Goal: Information Seeking & Learning: Find specific fact

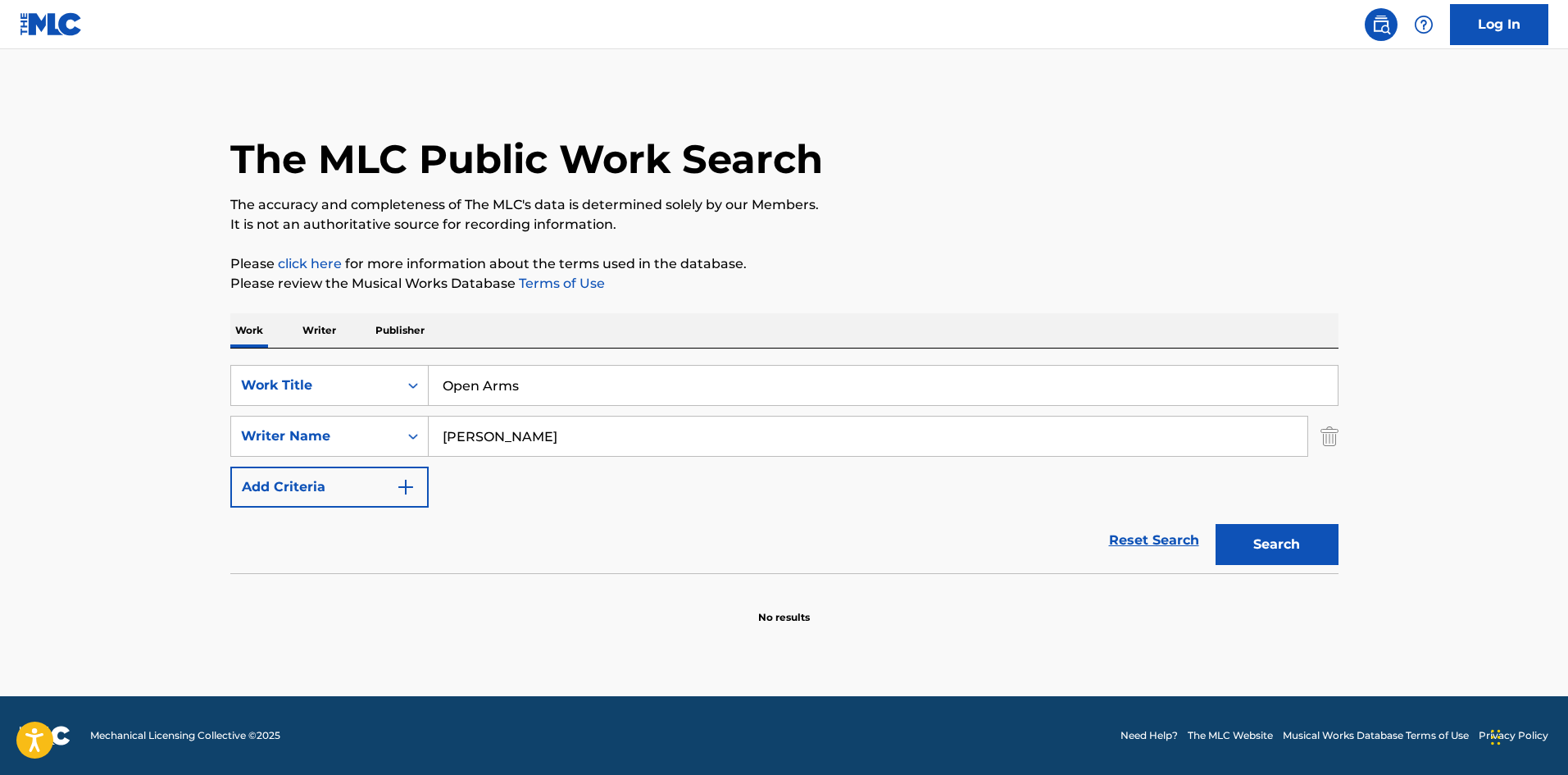
drag, startPoint x: 754, startPoint y: 226, endPoint x: 719, endPoint y: 340, distance: 119.3
click at [754, 226] on p "It is not an authoritative source for recording information." at bounding box center [784, 225] width 1108 height 19
drag, startPoint x: 671, startPoint y: 415, endPoint x: 664, endPoint y: 429, distance: 15.7
click at [664, 429] on div "SearchWithCriteria5f76cdde-6187-4138-a1a9-531b7f6789c7 Work Title Open Arms Sea…" at bounding box center [784, 436] width 1108 height 143
drag, startPoint x: 664, startPoint y: 429, endPoint x: 6, endPoint y: 454, distance: 658.5
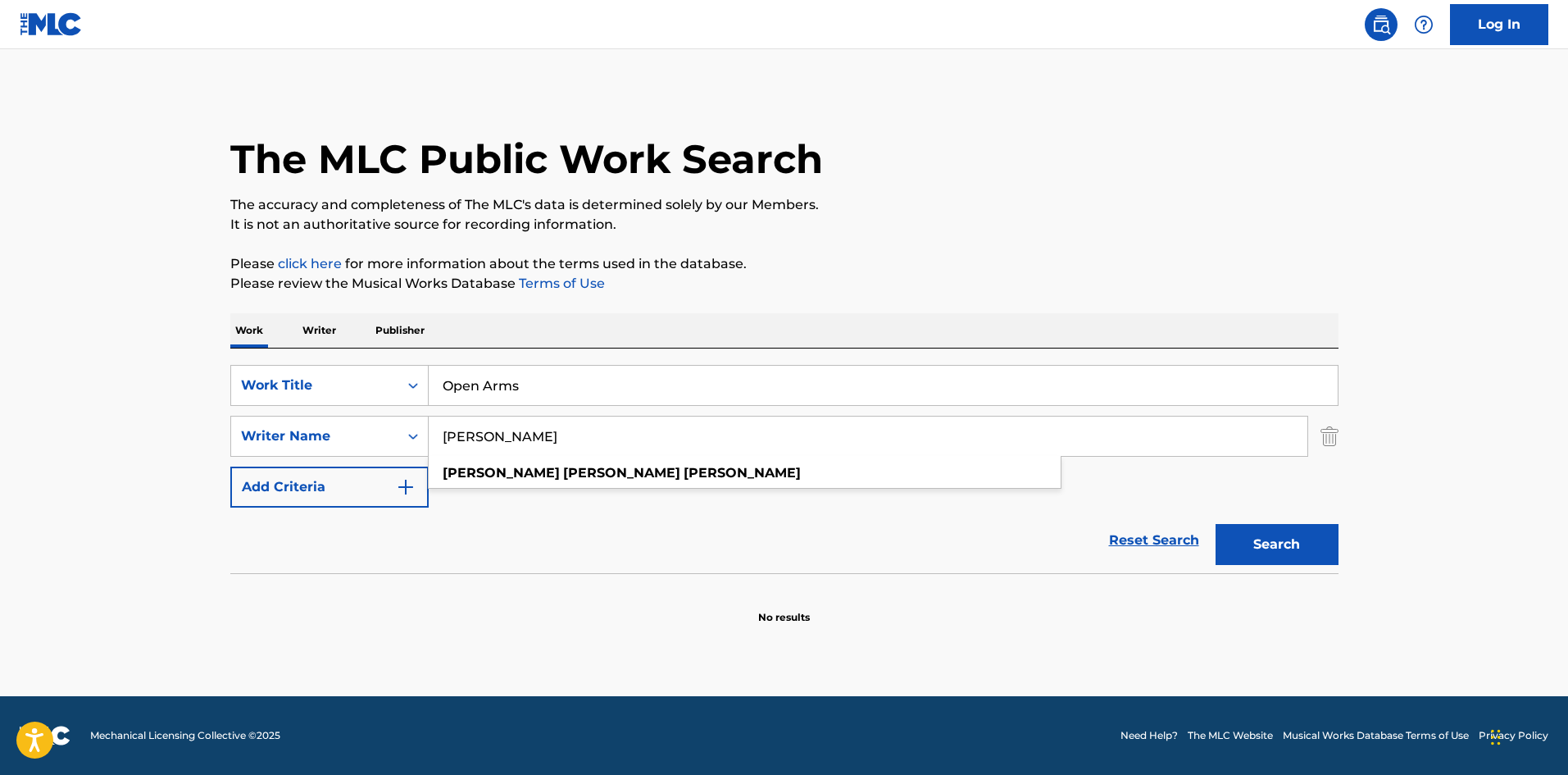
click at [0, 457] on main "The MLC Public Work Search The accuracy and completeness of The MLC's data is d…" at bounding box center [784, 373] width 1568 height 647
paste input "[PERSON_NAME]"
type input "[PERSON_NAME]"
click at [1308, 563] on button "Search" at bounding box center [1276, 544] width 123 height 41
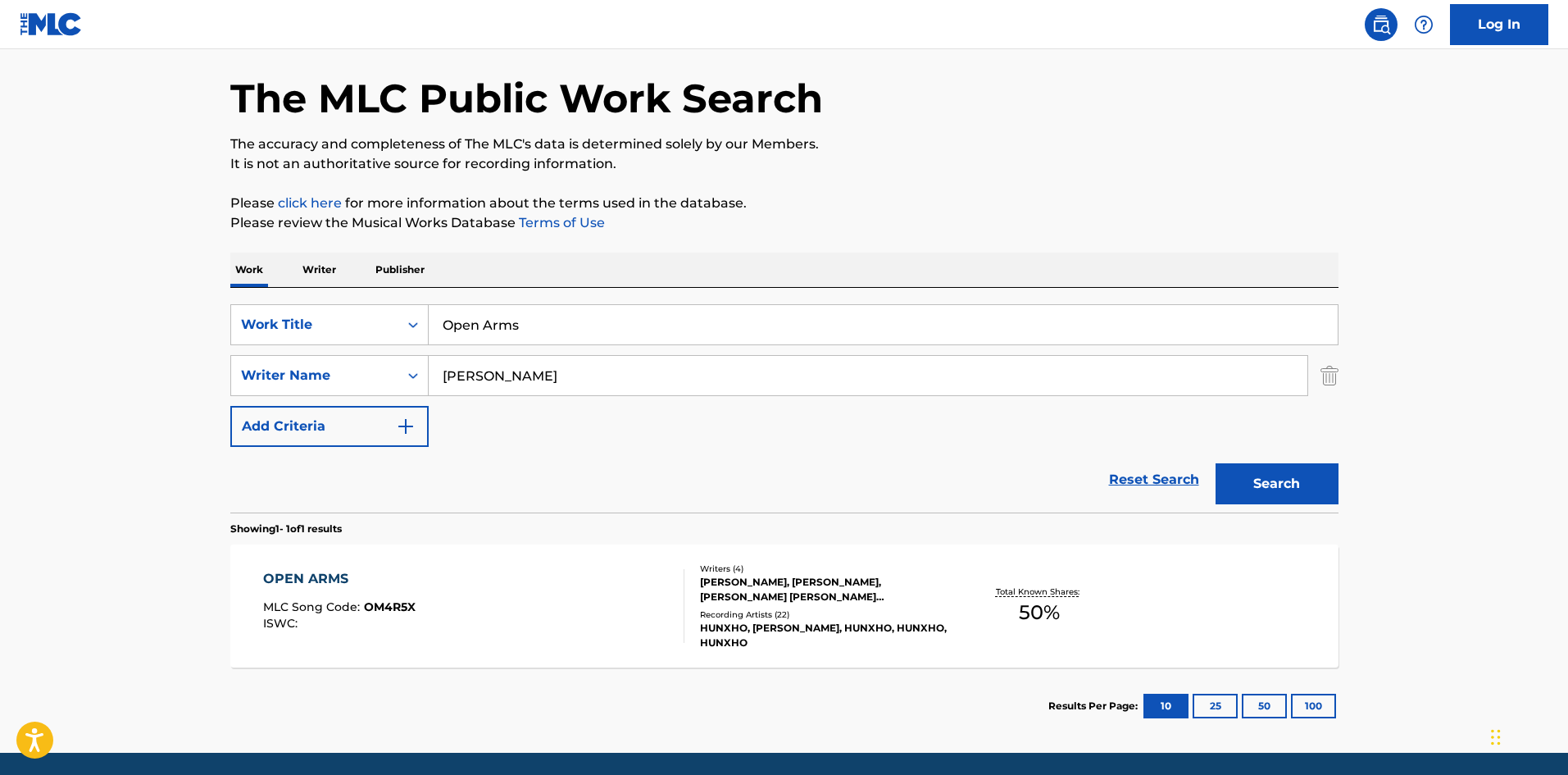
scroll to position [117, 0]
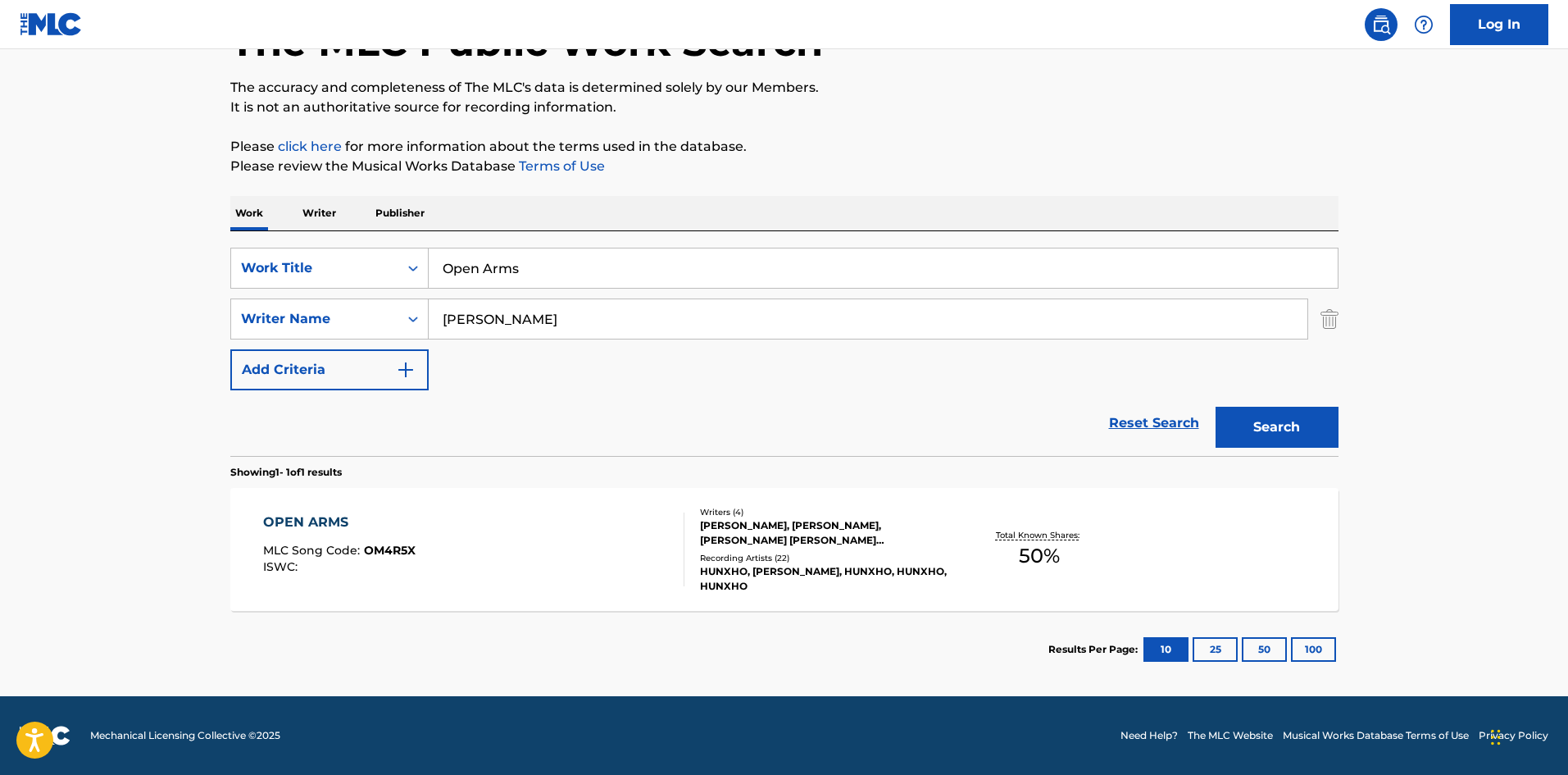
click at [332, 520] on div "OPEN ARMS" at bounding box center [339, 522] width 152 height 19
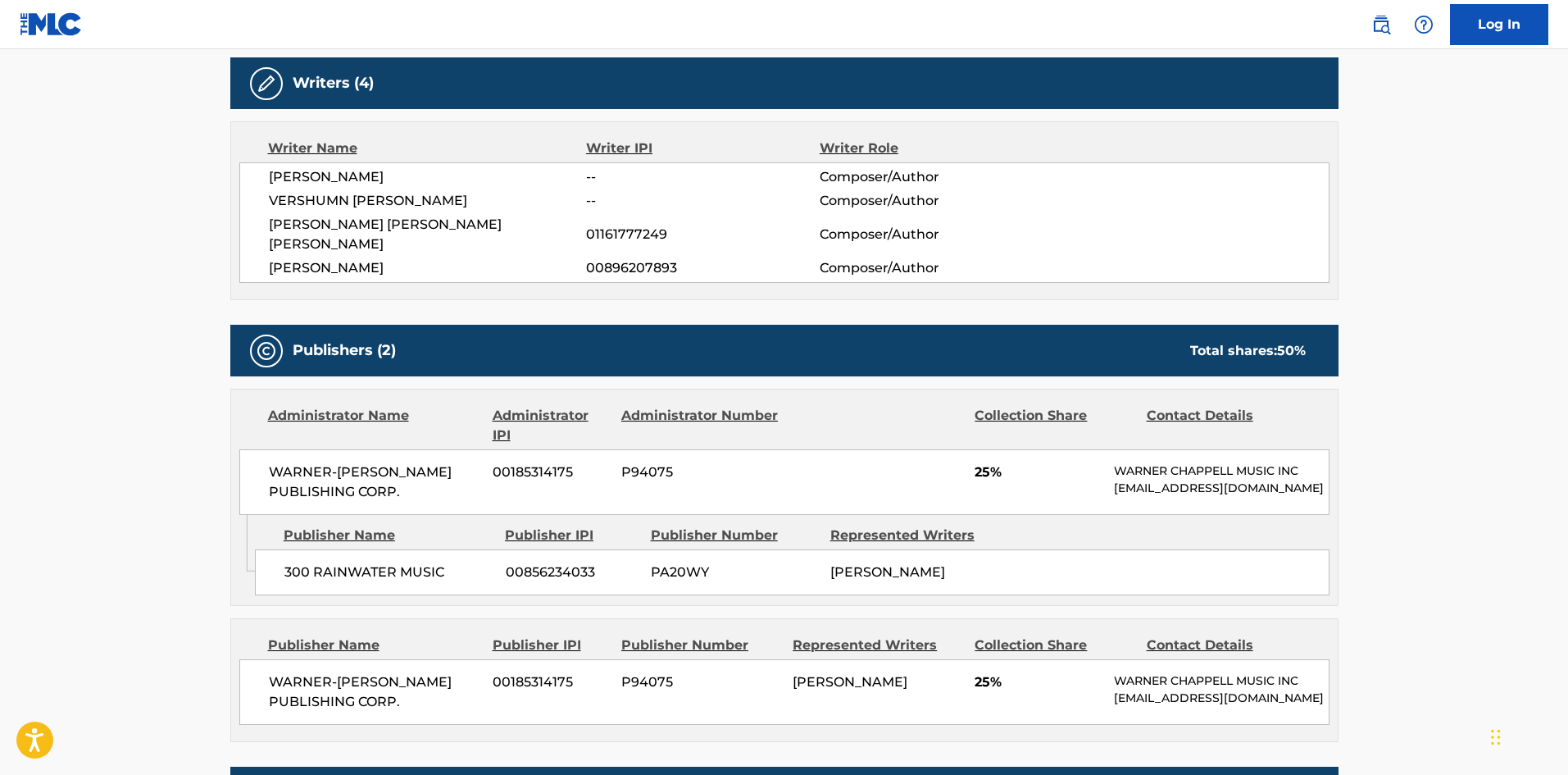
scroll to position [410, 0]
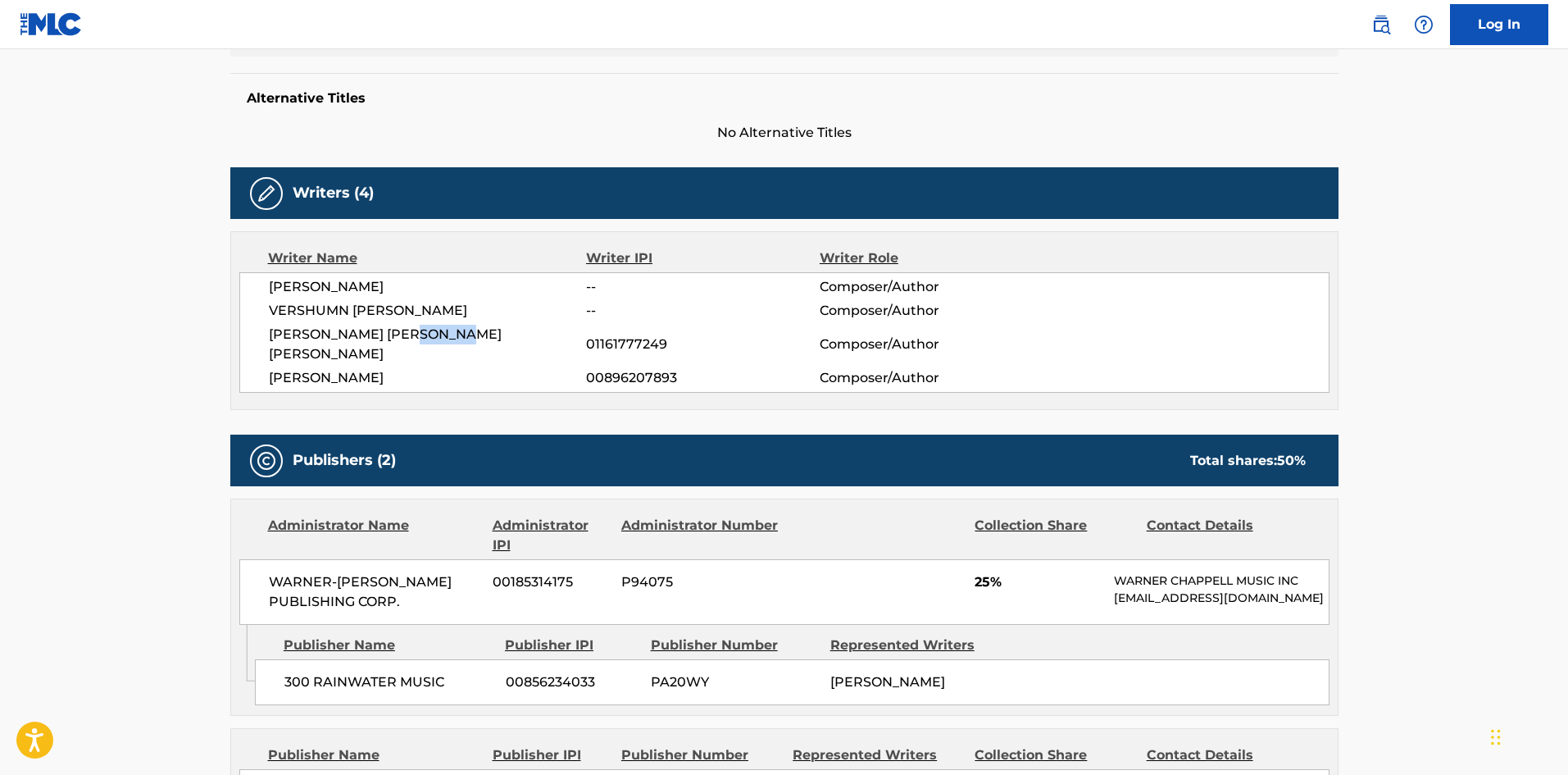
drag, startPoint x: 415, startPoint y: 327, endPoint x: 508, endPoint y: 333, distance: 93.2
click at [508, 333] on span "[PERSON_NAME] [PERSON_NAME] [PERSON_NAME]" at bounding box center [427, 344] width 318 height 40
copy span "MESTRE"
click at [390, 310] on span "VERSHUMN [PERSON_NAME]" at bounding box center [427, 310] width 318 height 19
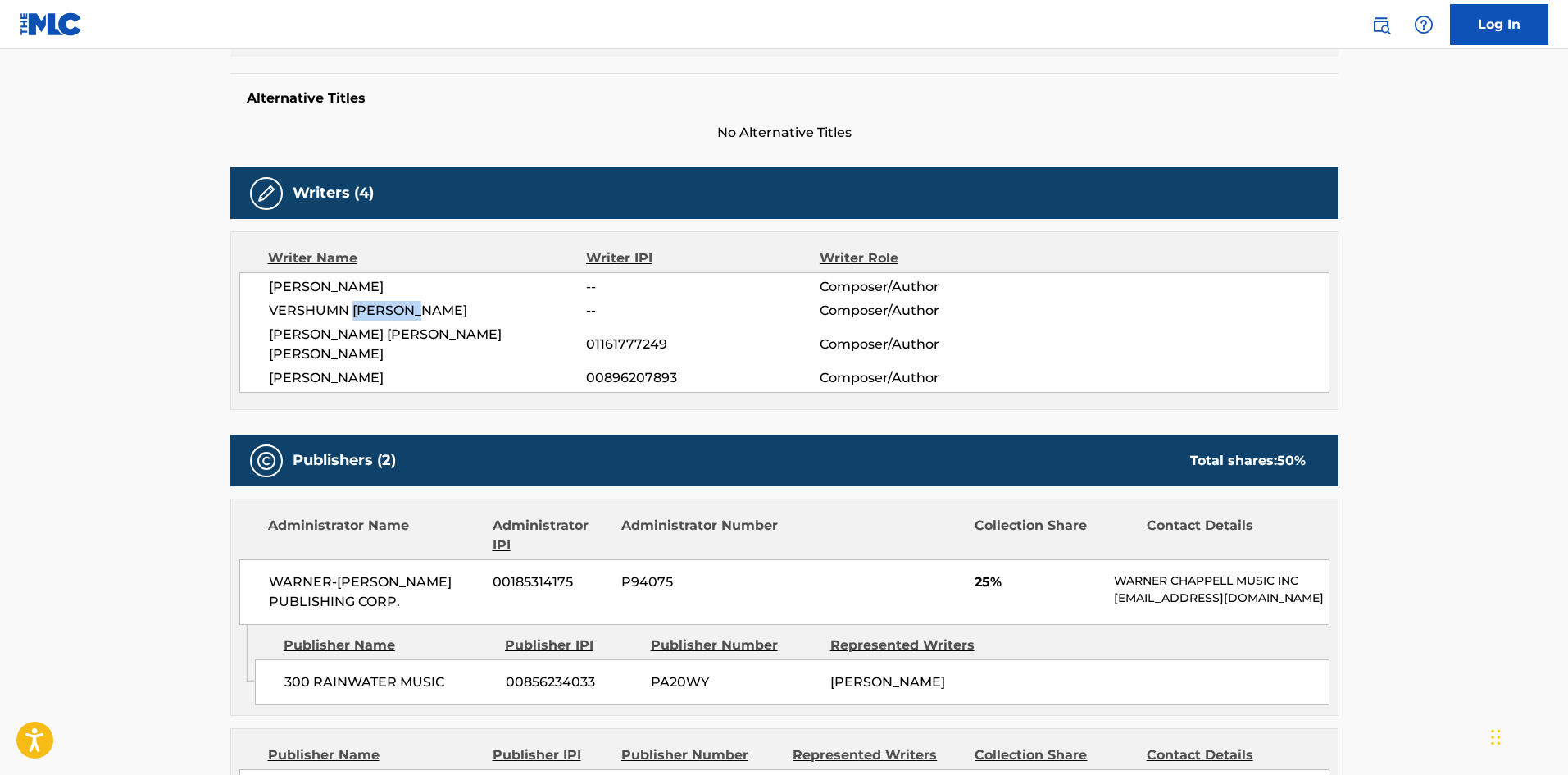
copy span "[PERSON_NAME]"
click at [287, 287] on span "[PERSON_NAME]" at bounding box center [427, 287] width 318 height 19
copy span "DMITRY"
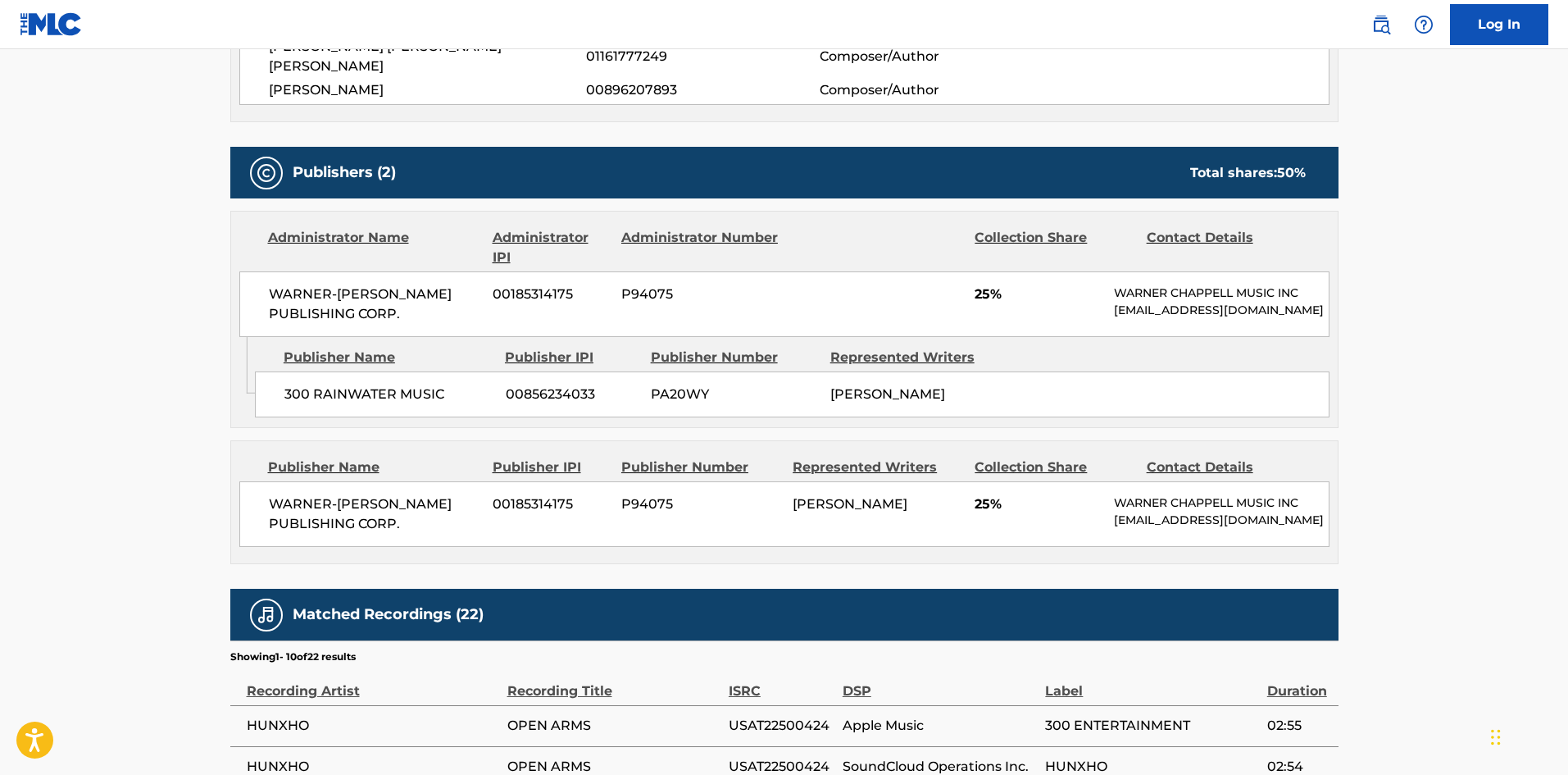
scroll to position [656, 0]
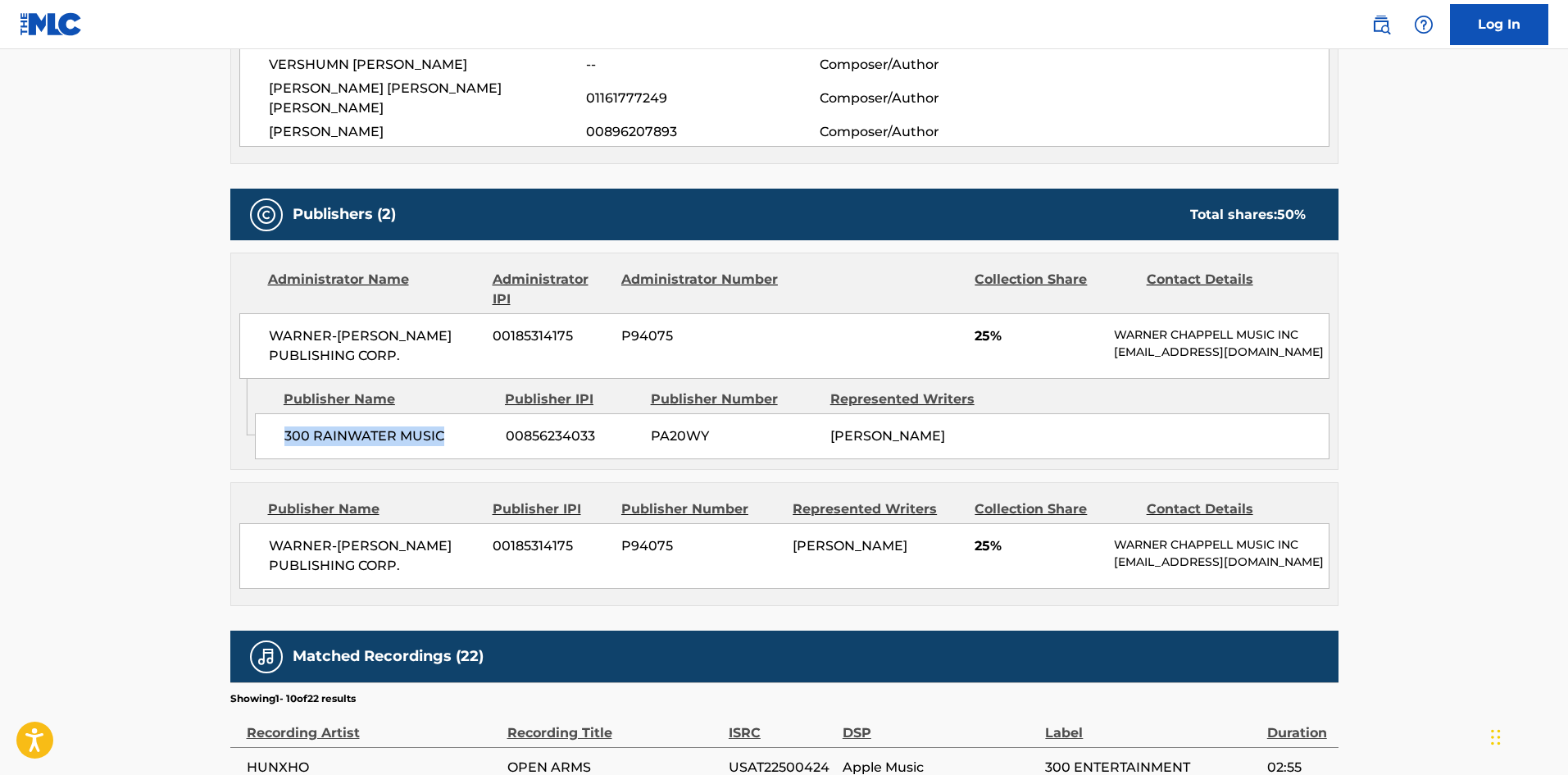
drag, startPoint x: 283, startPoint y: 427, endPoint x: 484, endPoint y: 425, distance: 201.0
click at [484, 425] on div "300 RAINWATER MUSIC 00856234033 PA20WY [PERSON_NAME]" at bounding box center [791, 436] width 1074 height 46
copy span "300 RAINWATER MUSIC"
drag, startPoint x: 268, startPoint y: 529, endPoint x: 453, endPoint y: 552, distance: 186.4
click at [453, 552] on span "WARNER-[PERSON_NAME] PUBLISHING CORP." at bounding box center [375, 555] width 212 height 40
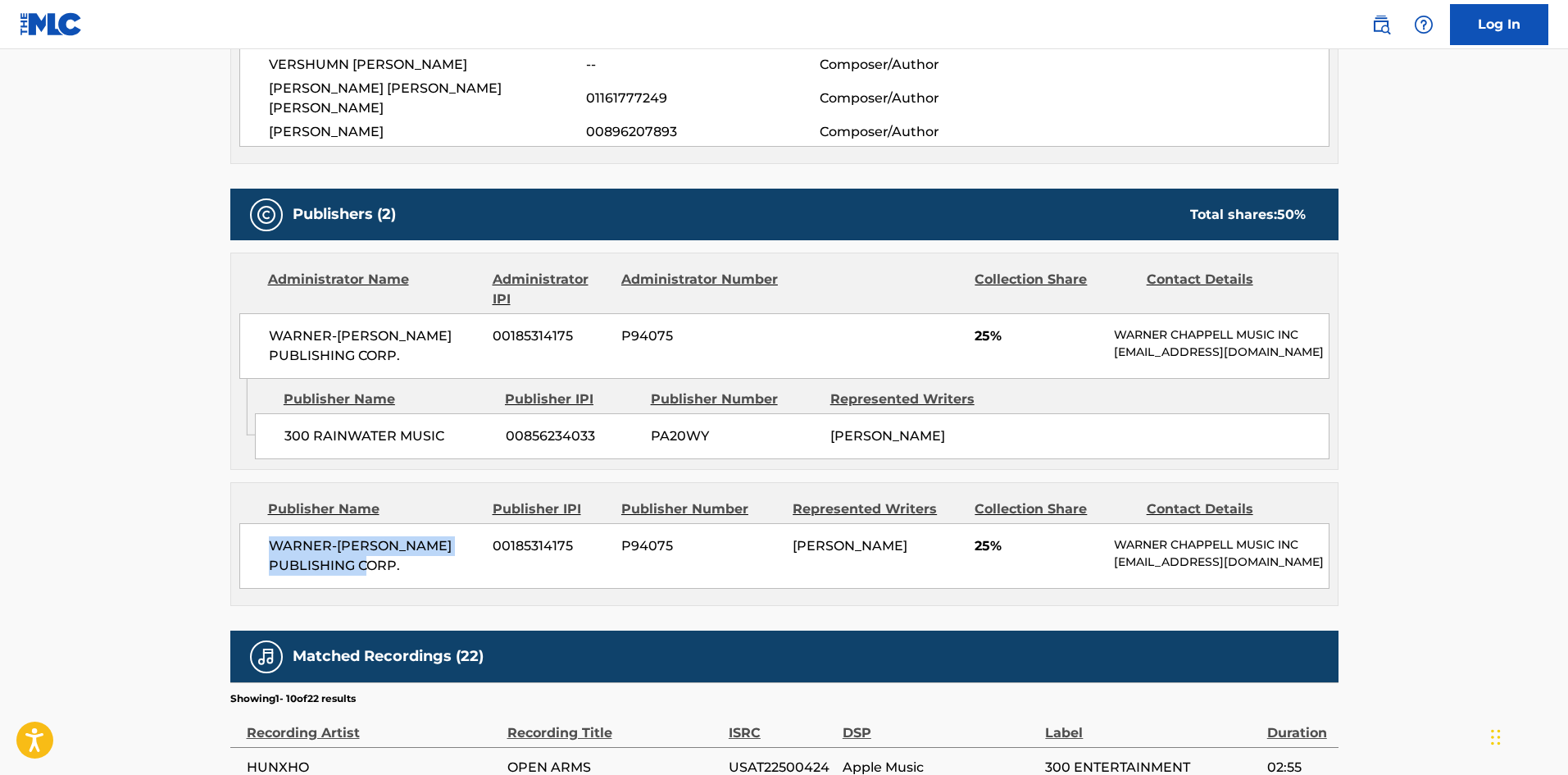
copy span "WARNER-[PERSON_NAME] PUBLISHING CORP."
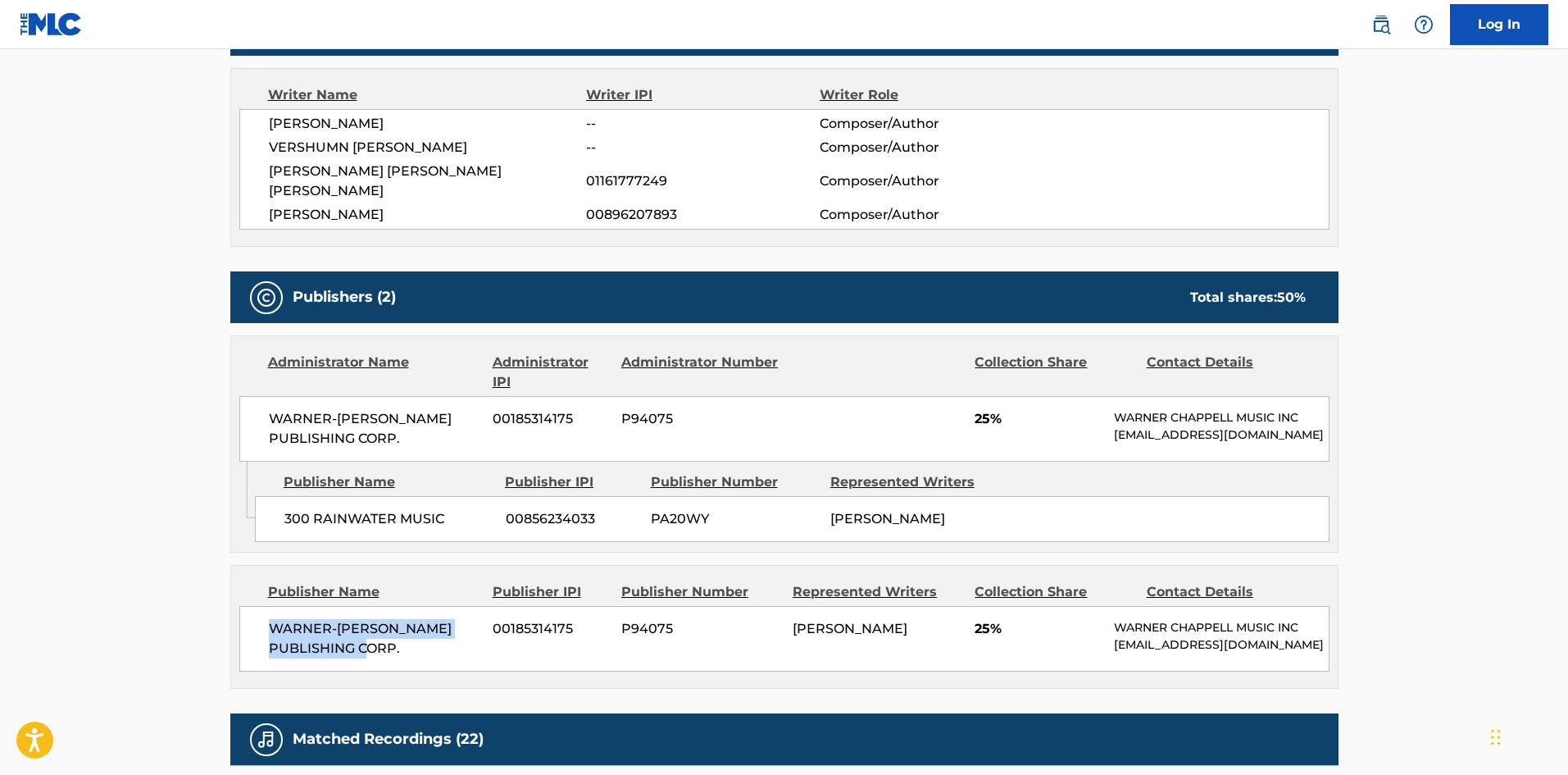
scroll to position [410, 0]
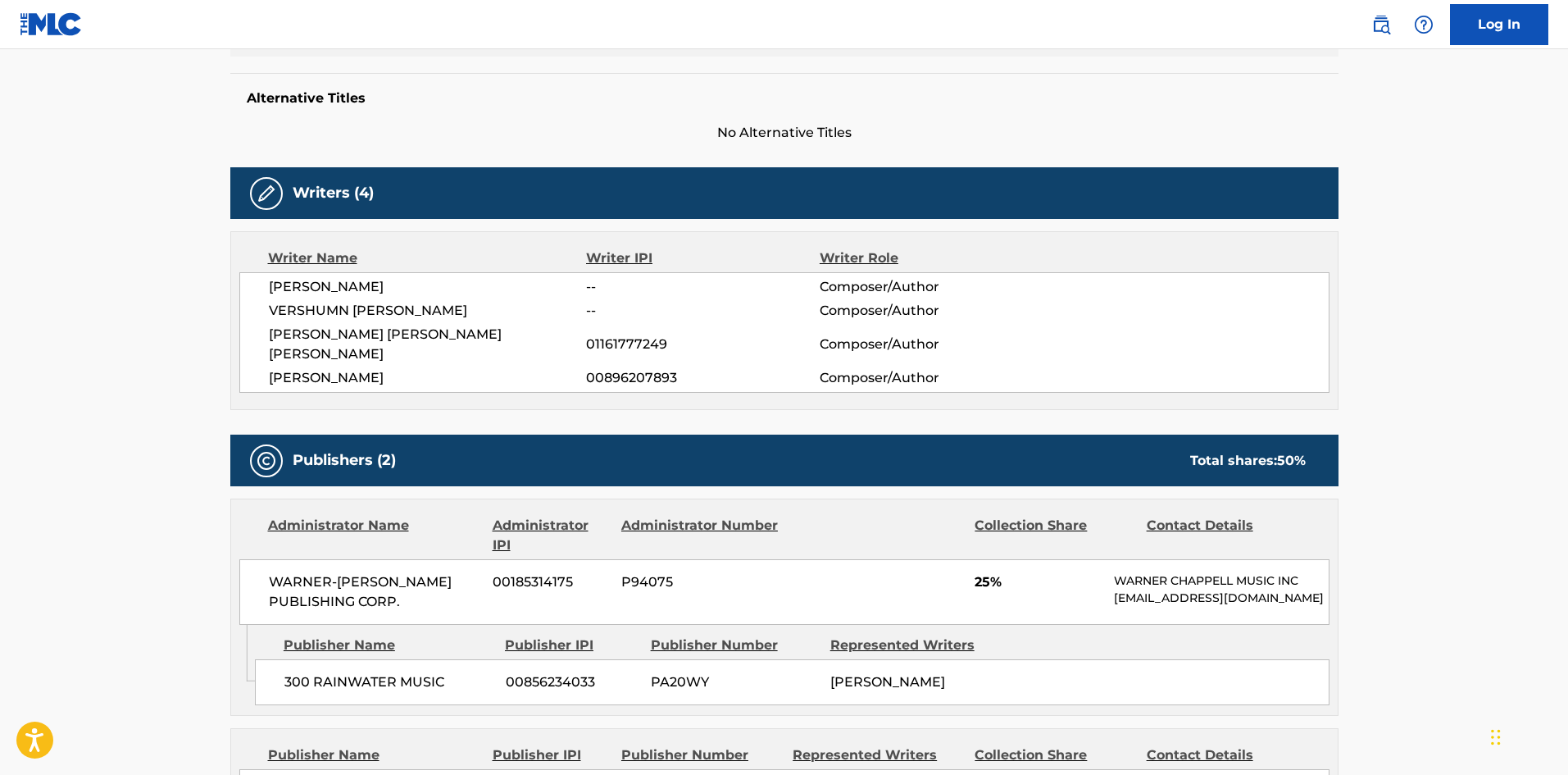
drag, startPoint x: 270, startPoint y: 290, endPoint x: 517, endPoint y: 278, distance: 247.3
click at [517, 278] on span "[PERSON_NAME]" at bounding box center [427, 287] width 318 height 19
copy span "[PERSON_NAME]"
drag, startPoint x: 271, startPoint y: 307, endPoint x: 284, endPoint y: 13, distance: 294.3
click at [507, 300] on div "[PERSON_NAME] -- Composer/Author [PERSON_NAME] -- Composer/Author [PERSON_NAME]…" at bounding box center [784, 332] width 1090 height 121
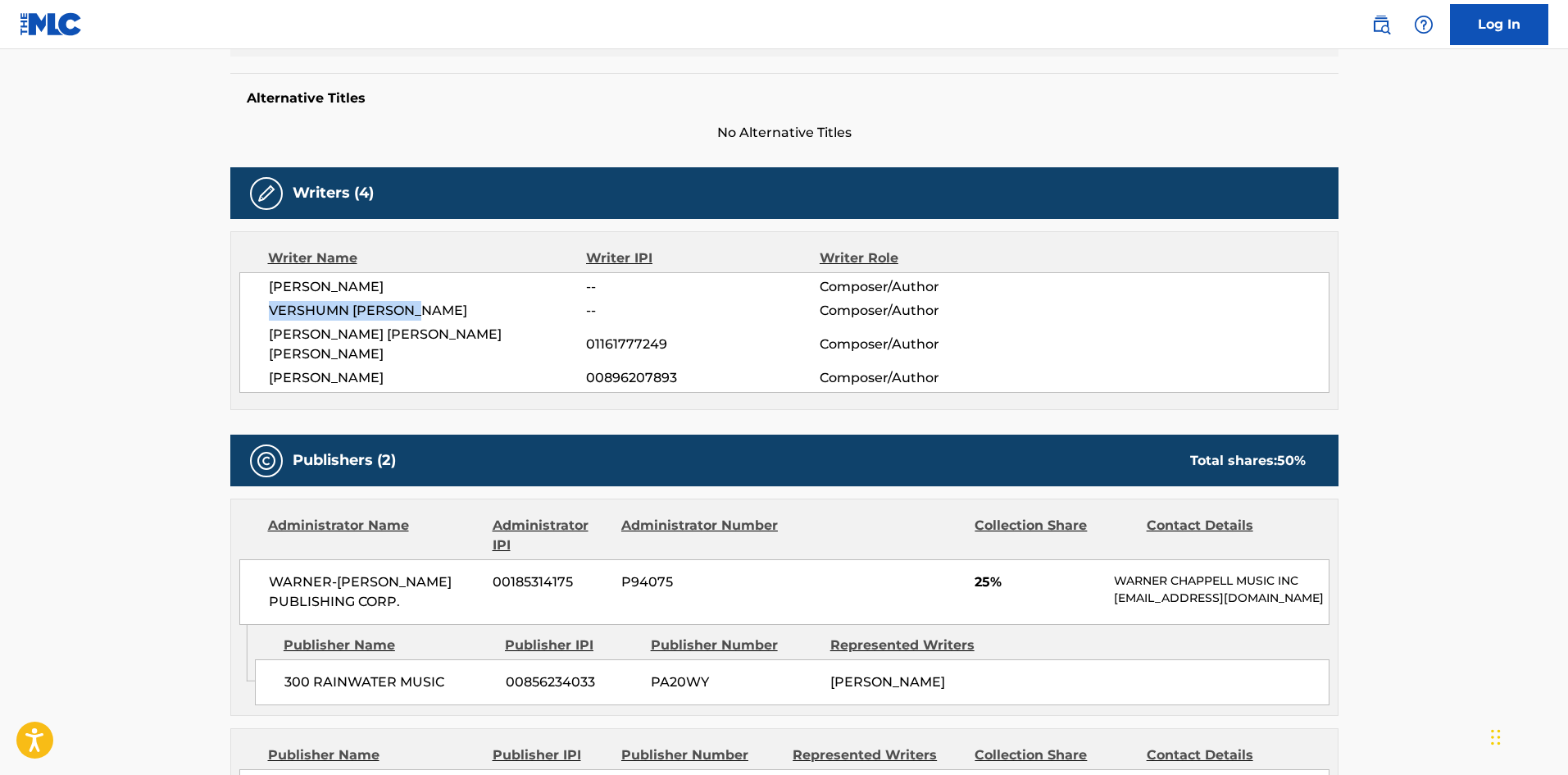
copy span "VERSHUMN [PERSON_NAME]"
drag, startPoint x: 266, startPoint y: 336, endPoint x: 502, endPoint y: 334, distance: 236.0
click at [502, 334] on div "[PERSON_NAME] -- Composer/Author [PERSON_NAME] -- Composer/Author [PERSON_NAME]…" at bounding box center [784, 332] width 1090 height 121
copy span "[PERSON_NAME] [PERSON_NAME] [PERSON_NAME]"
drag, startPoint x: 271, startPoint y: 365, endPoint x: 286, endPoint y: 364, distance: 15.0
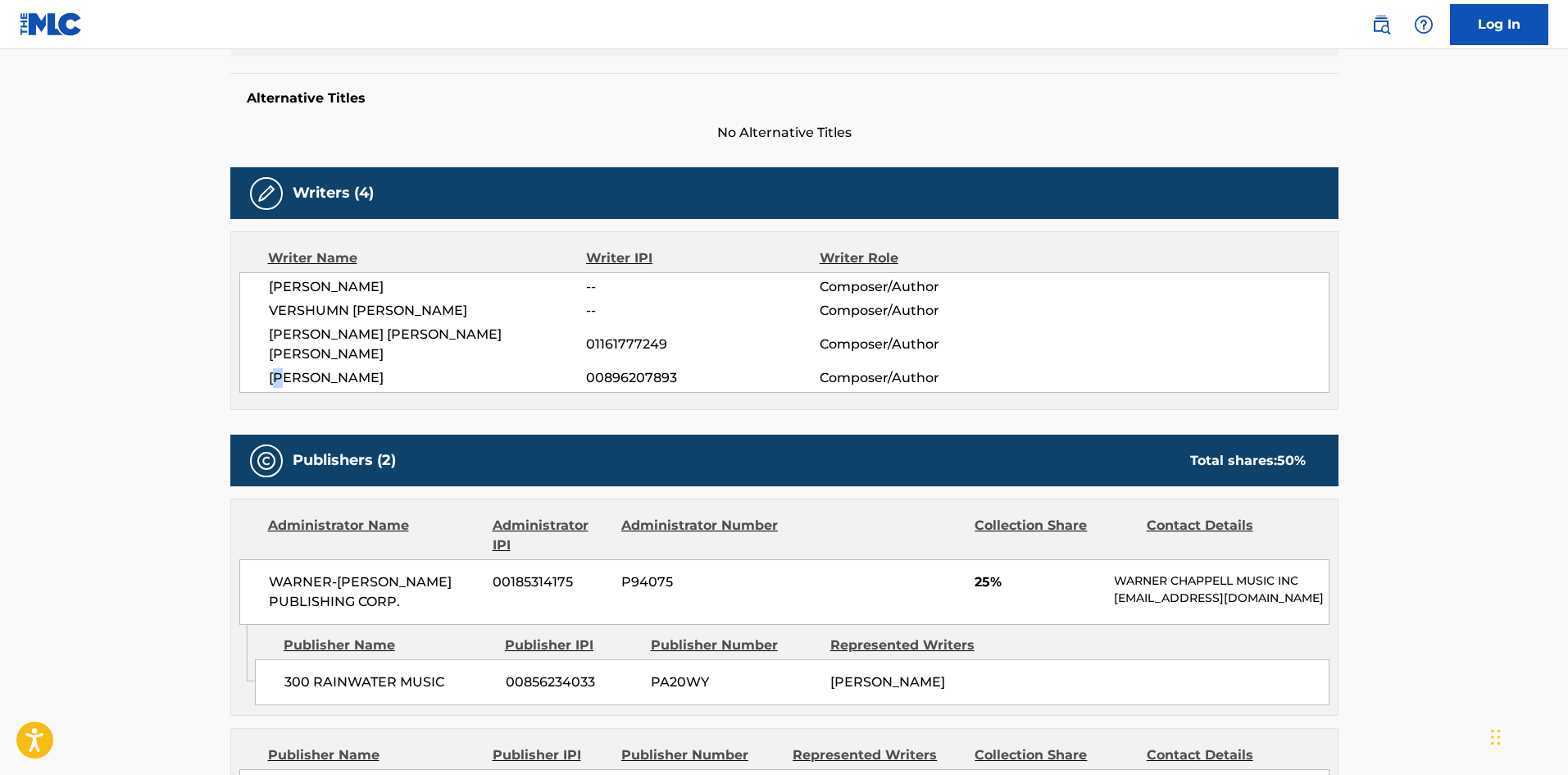
click at [286, 369] on span "[PERSON_NAME]" at bounding box center [427, 378] width 318 height 19
drag, startPoint x: 269, startPoint y: 364, endPoint x: 412, endPoint y: 361, distance: 143.0
click at [412, 369] on span "[PERSON_NAME]" at bounding box center [427, 378] width 318 height 19
copy span "[PERSON_NAME]"
click at [611, 369] on span "00896207893" at bounding box center [702, 378] width 233 height 19
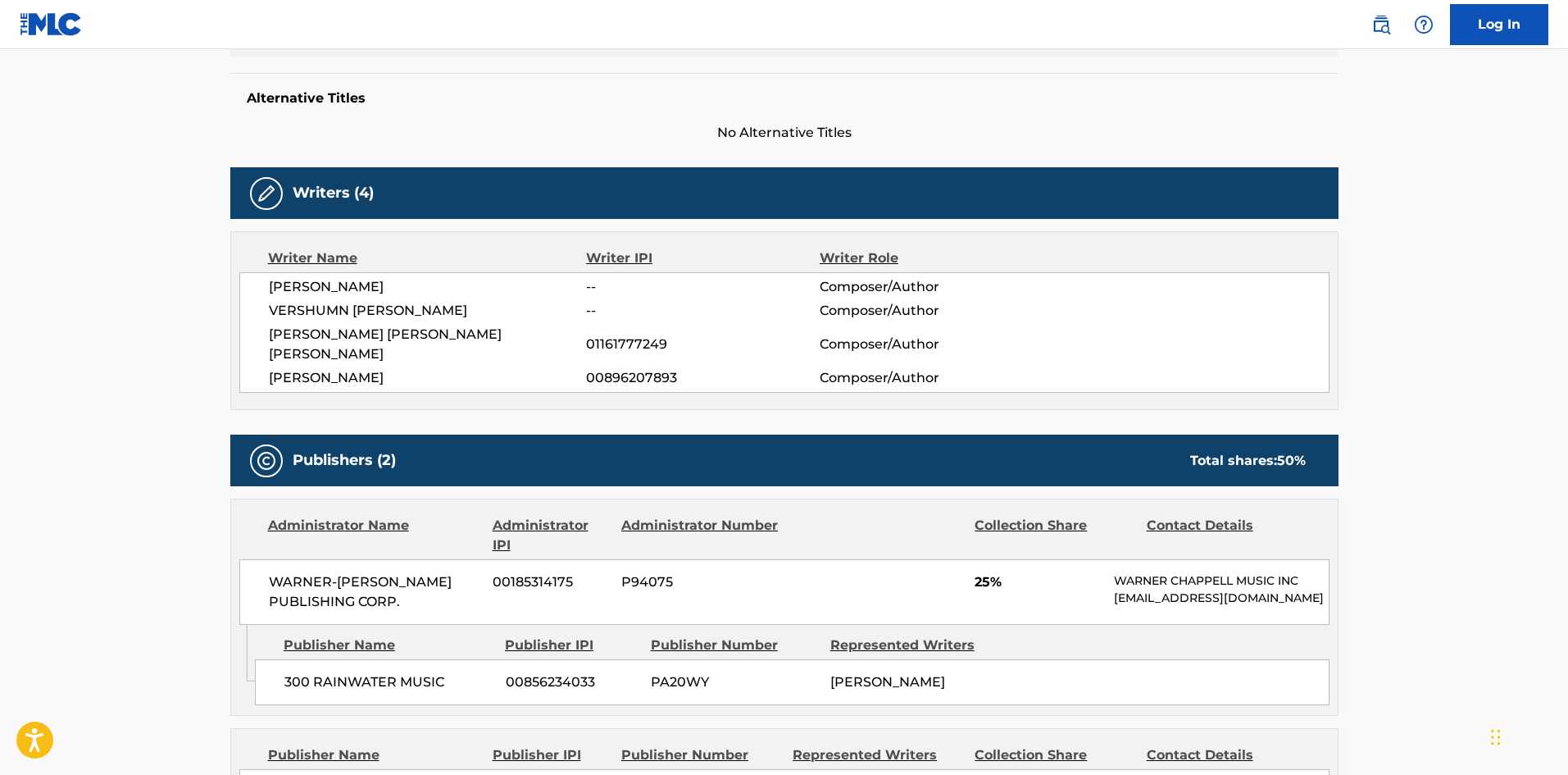
click at [619, 337] on span "01161777249" at bounding box center [702, 344] width 233 height 19
copy span "01161777249"
click at [625, 369] on span "00896207893" at bounding box center [702, 378] width 233 height 19
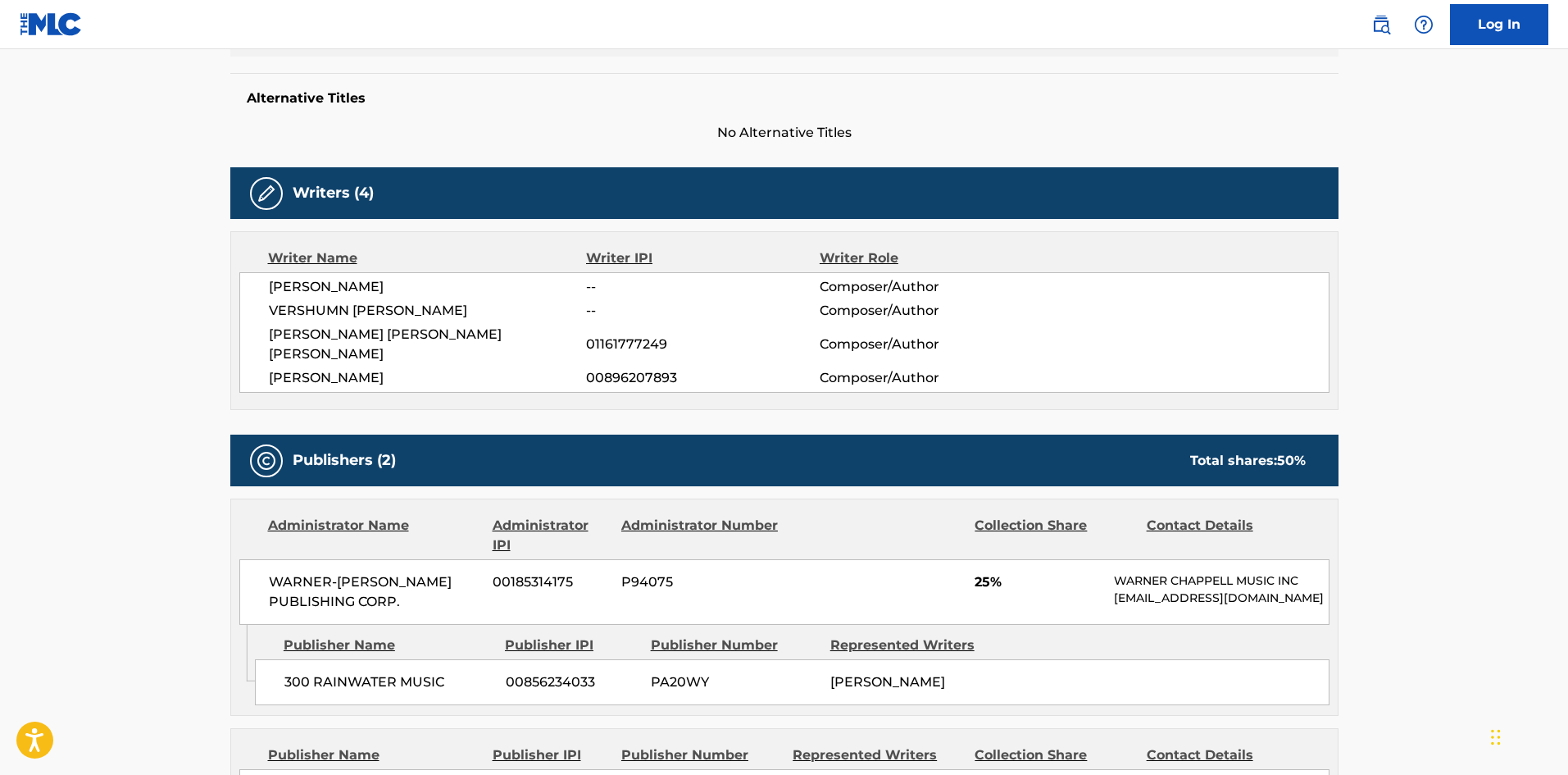
click at [648, 369] on span "00896207893" at bounding box center [702, 378] width 233 height 19
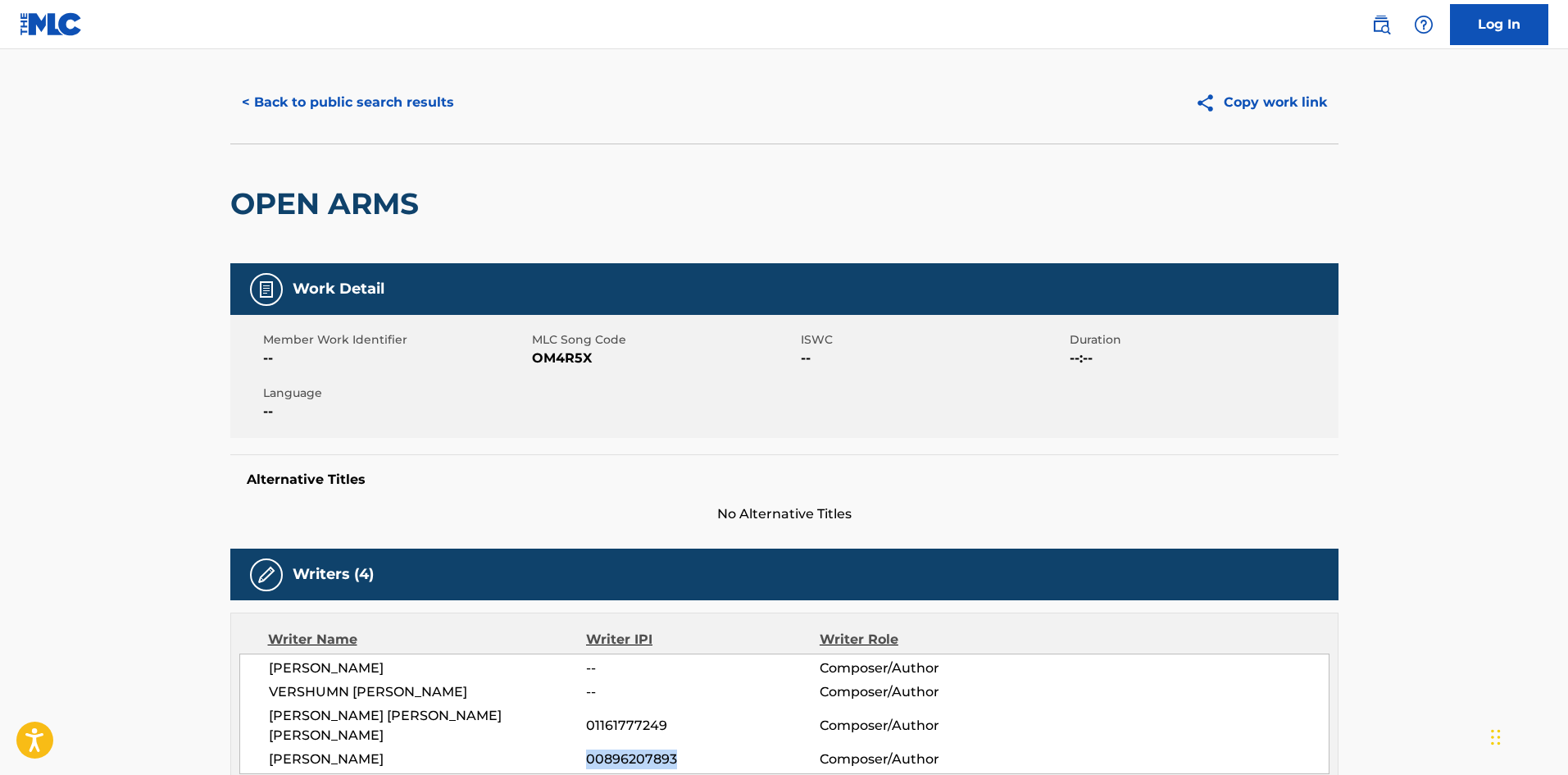
scroll to position [0, 0]
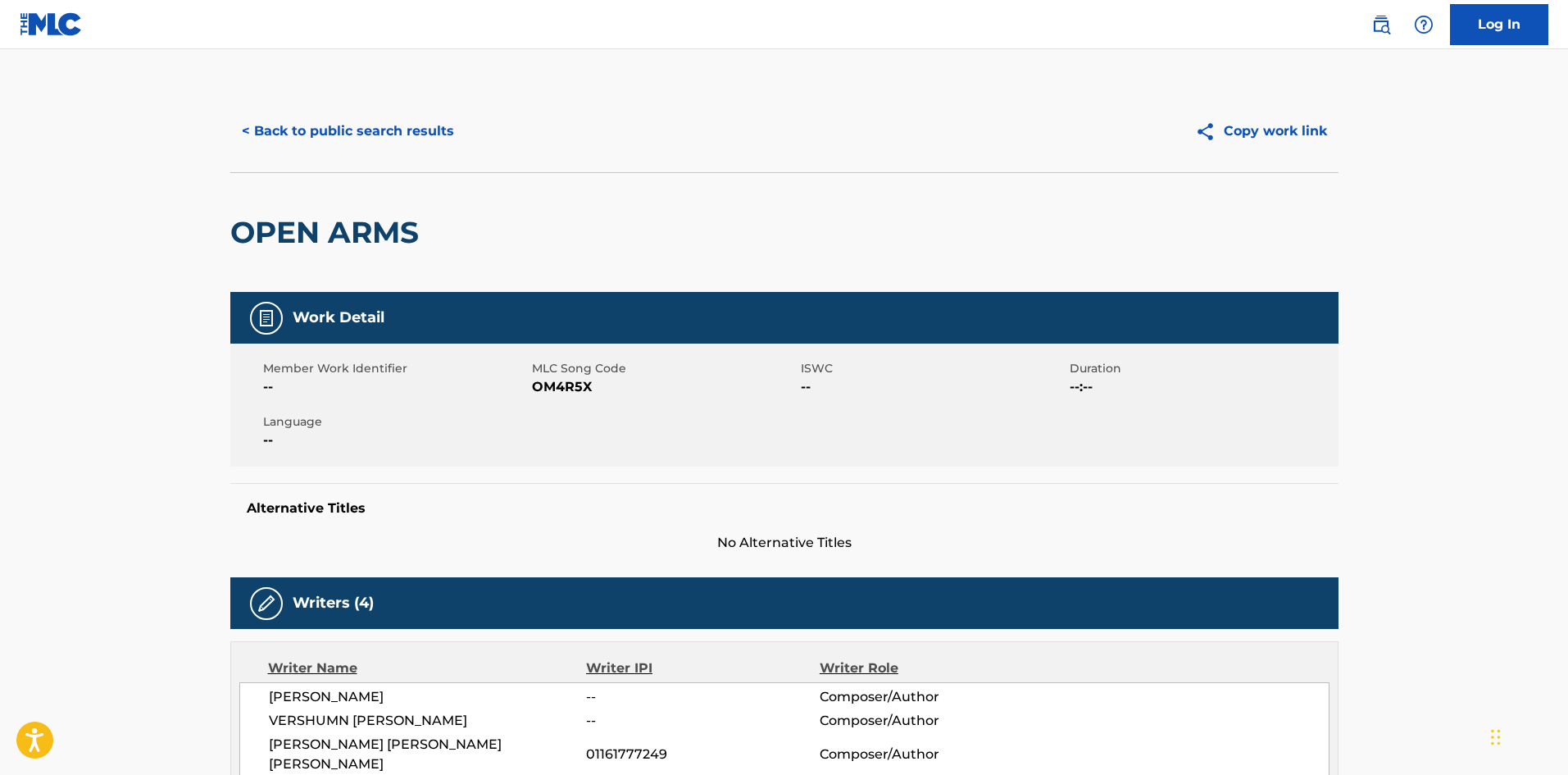
click at [394, 140] on button "< Back to public search results" at bounding box center [347, 131] width 235 height 41
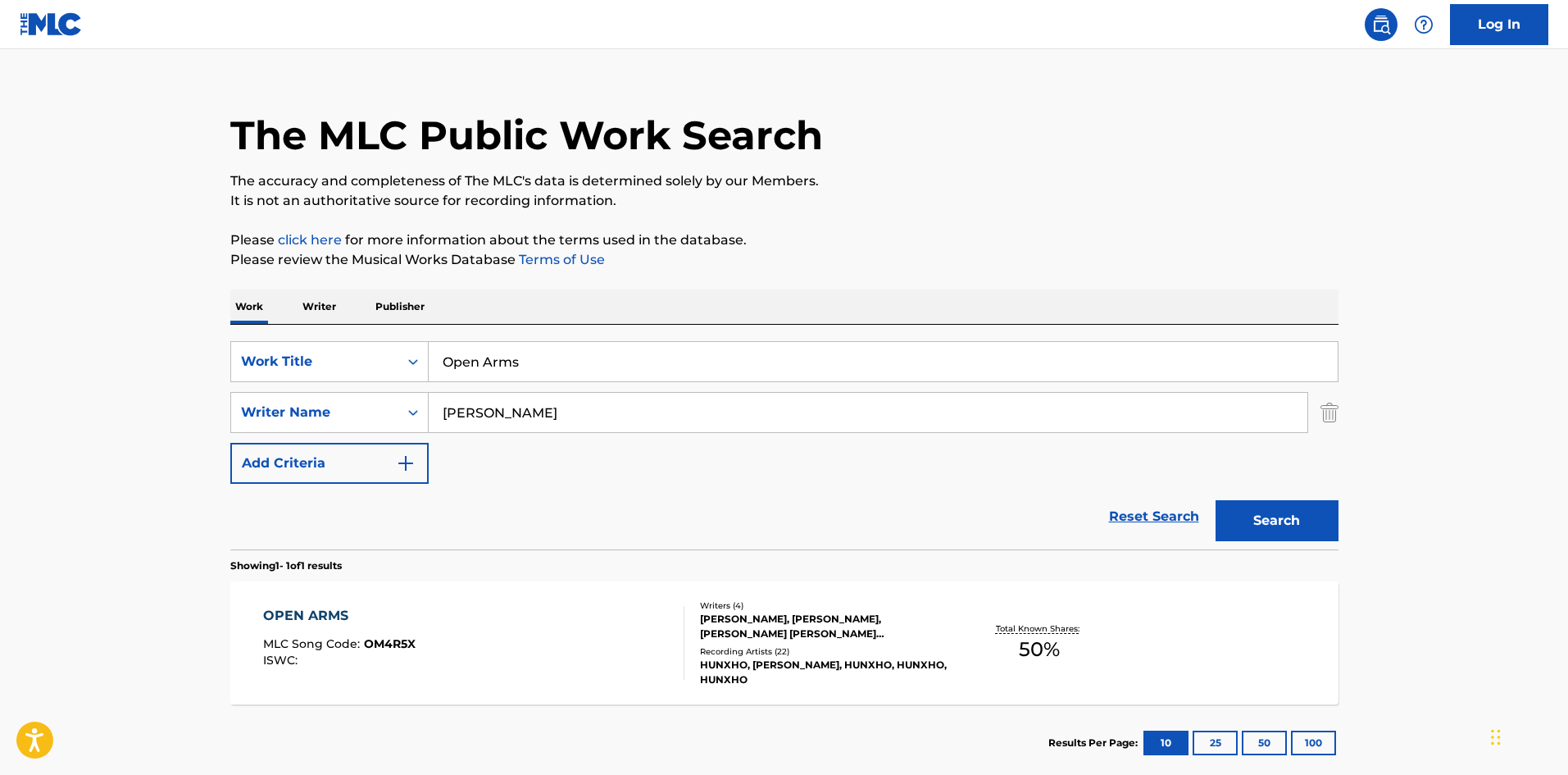
drag, startPoint x: 598, startPoint y: 357, endPoint x: 175, endPoint y: 361, distance: 423.0
click at [177, 361] on main "The MLC Public Work Search The accuracy and completeness of The MLC's data is d…" at bounding box center [784, 407] width 1568 height 764
paste input "Learning"
drag, startPoint x: 577, startPoint y: 376, endPoint x: 85, endPoint y: 348, distance: 492.8
click at [113, 354] on main "The MLC Public Work Search The accuracy and completeness of The MLC's data is d…" at bounding box center [784, 407] width 1568 height 764
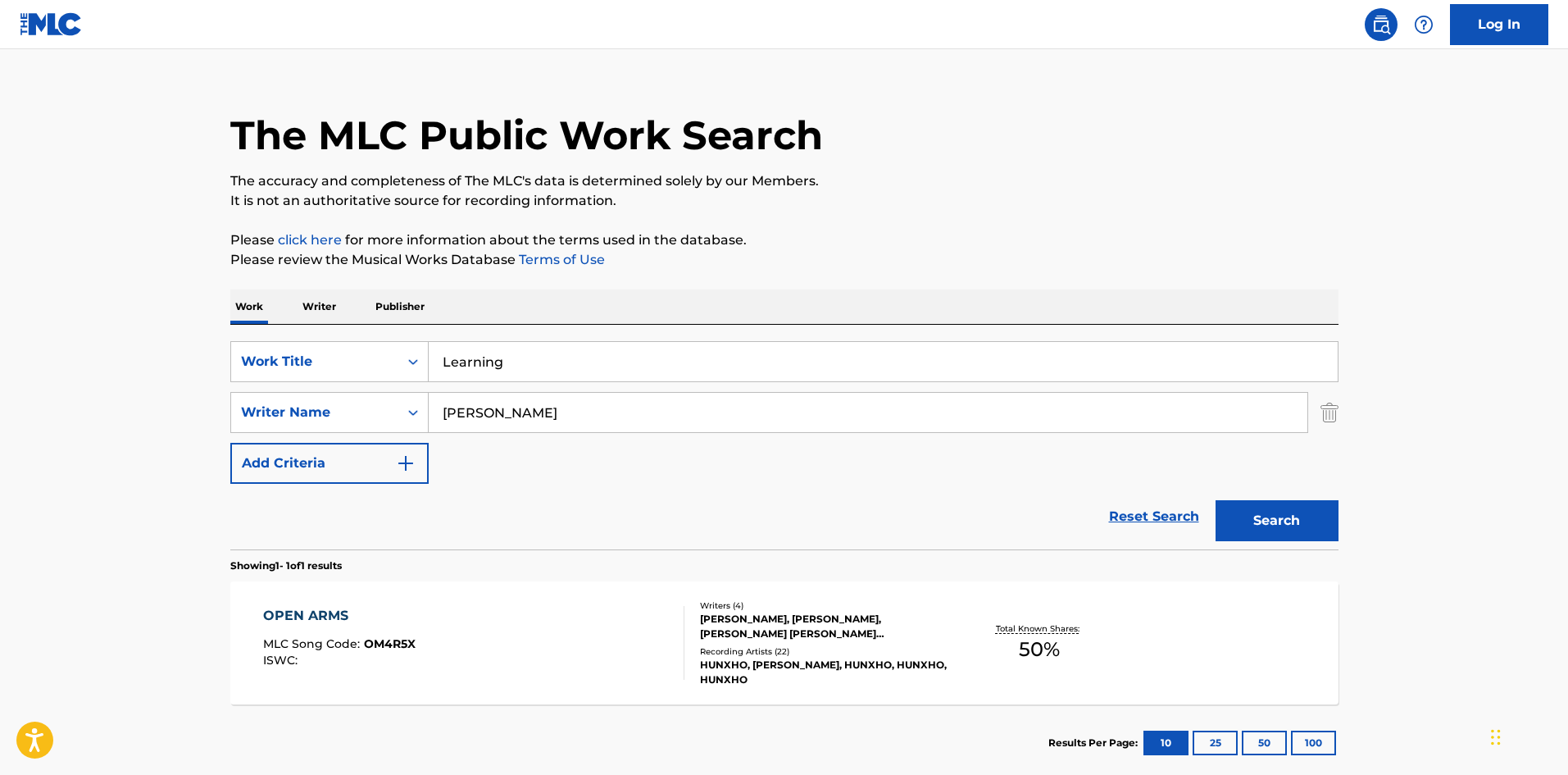
paste input "ast Time"
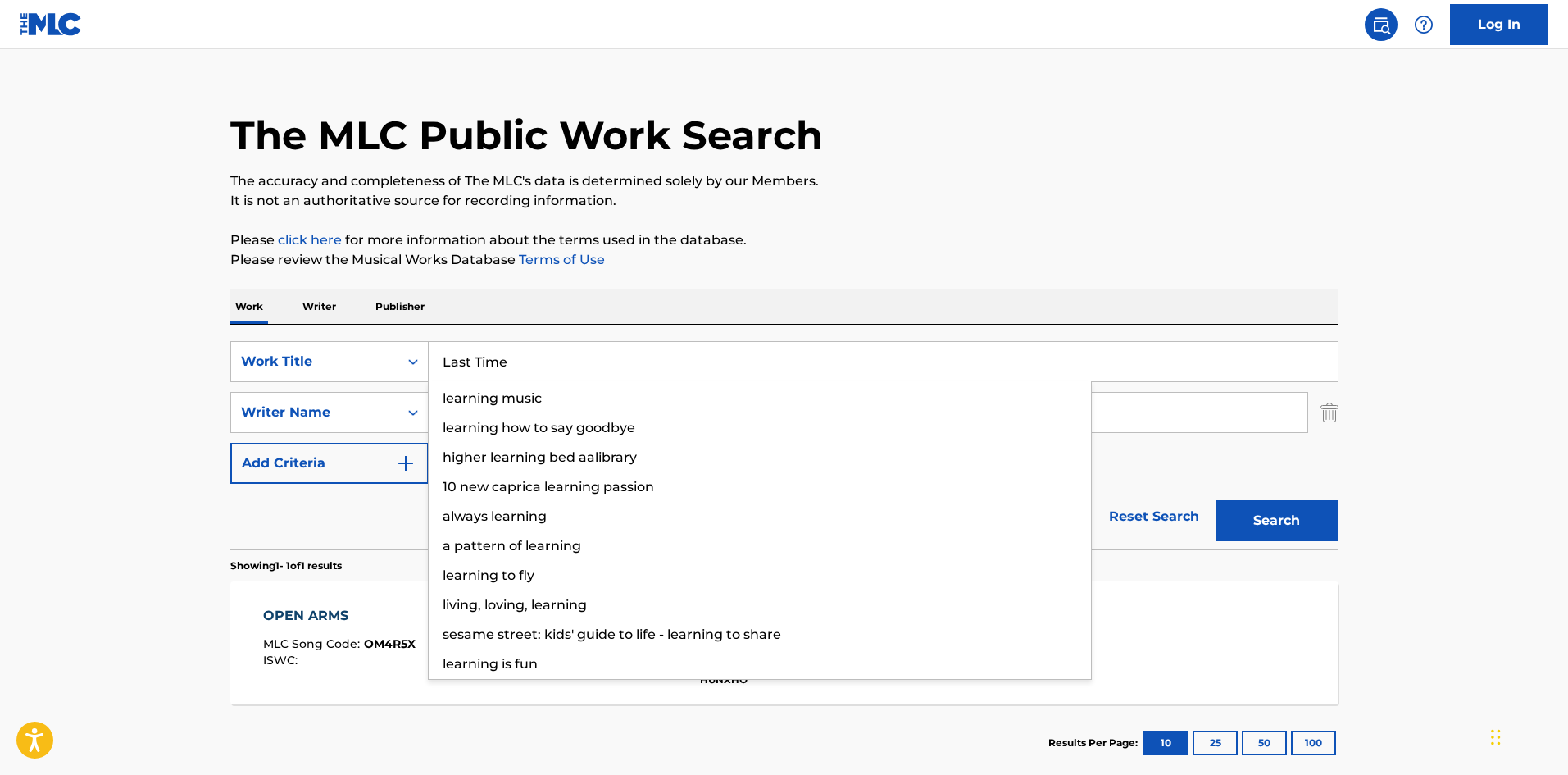
type input "Last Time"
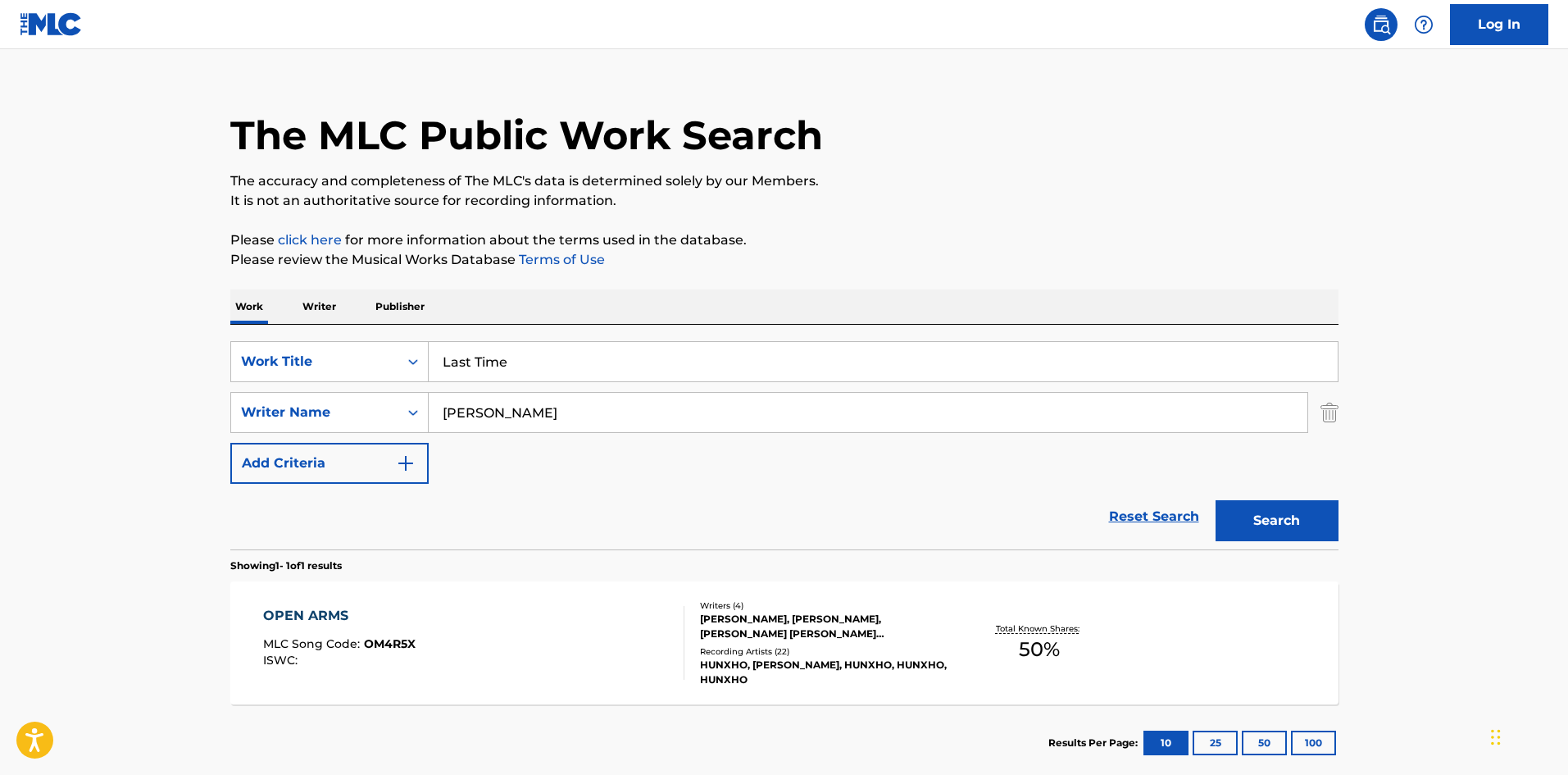
click at [619, 378] on input "Last Time" at bounding box center [882, 361] width 909 height 40
drag, startPoint x: 625, startPoint y: 374, endPoint x: 11, endPoint y: 335, distance: 615.2
click at [0, 348] on main "The MLC Public Work Search The accuracy and completeness of The MLC's data is d…" at bounding box center [784, 407] width 1568 height 764
click at [825, 242] on p "Please click here for more information about the terms used in the database." at bounding box center [784, 240] width 1108 height 19
drag, startPoint x: 145, startPoint y: 449, endPoint x: 0, endPoint y: 421, distance: 147.7
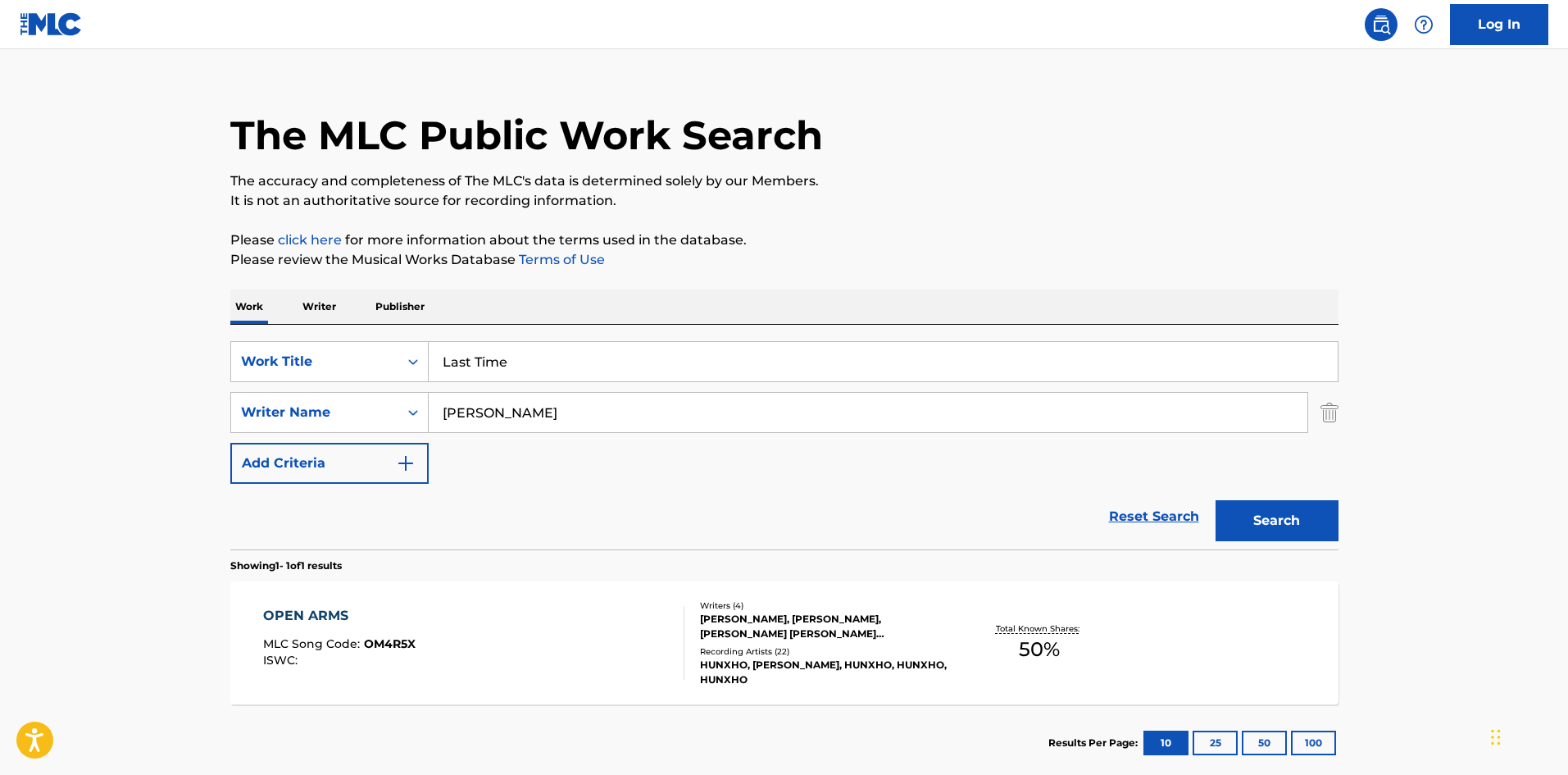
click at [0, 428] on main "The MLC Public Work Search The accuracy and completeness of The MLC's data is d…" at bounding box center [784, 407] width 1568 height 764
paste input "[PERSON_NAME]"
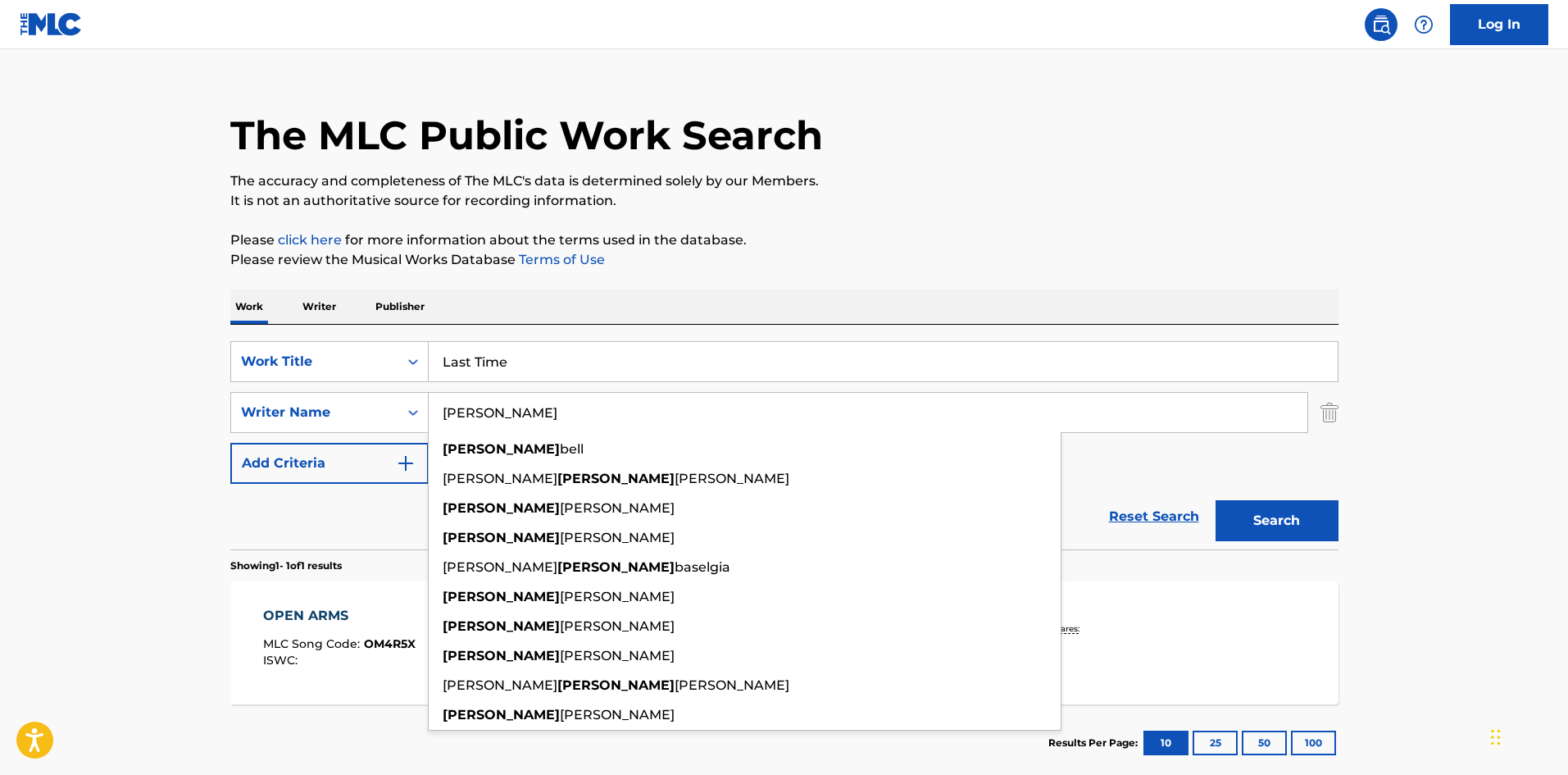
drag, startPoint x: 444, startPoint y: 404, endPoint x: 227, endPoint y: 429, distance: 218.4
click at [203, 444] on main "The MLC Public Work Search The accuracy and completeness of The MLC's data is d…" at bounding box center [784, 407] width 1568 height 764
click at [1215, 500] on button "Search" at bounding box center [1276, 520] width 123 height 41
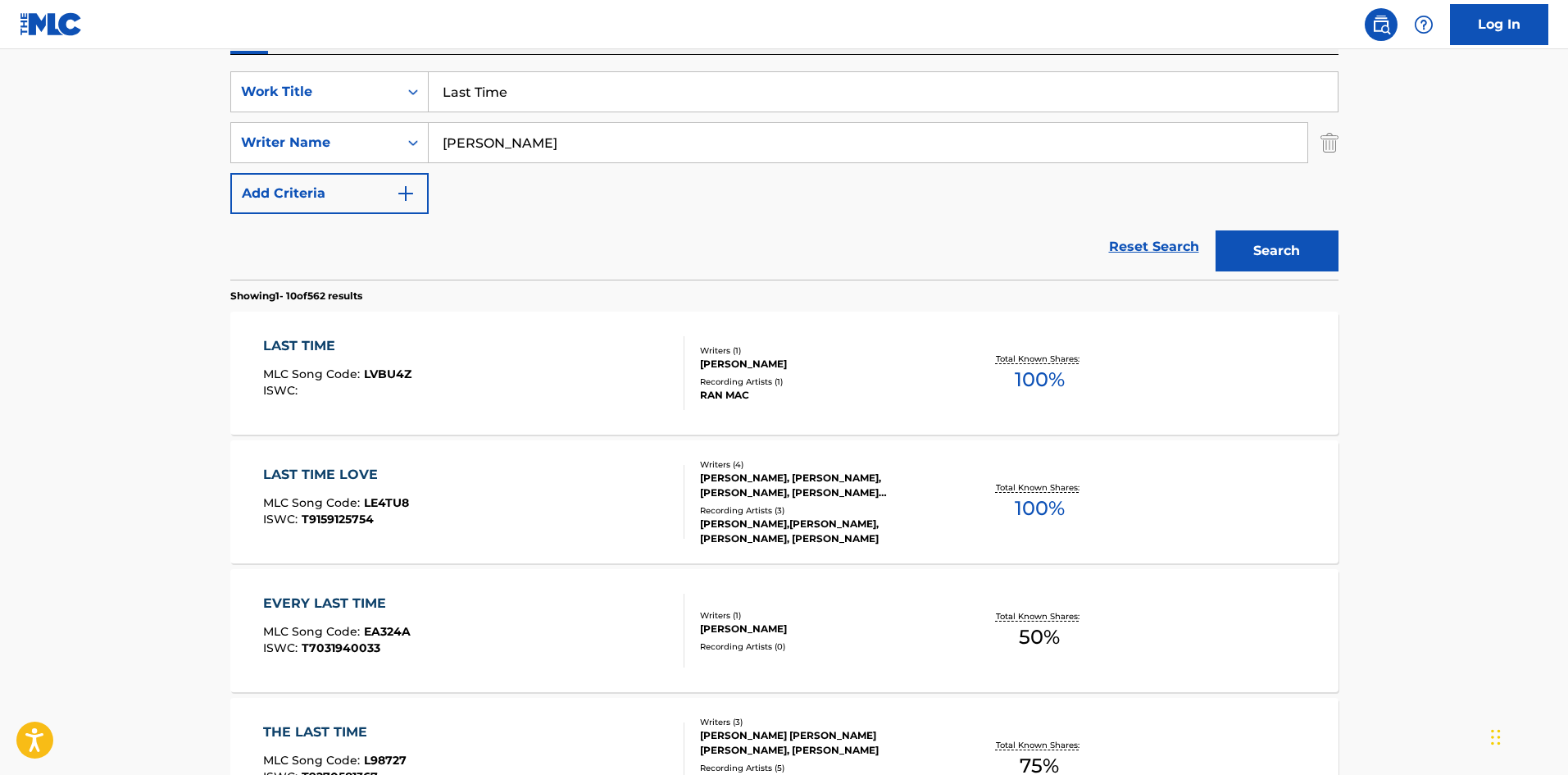
scroll to position [328, 0]
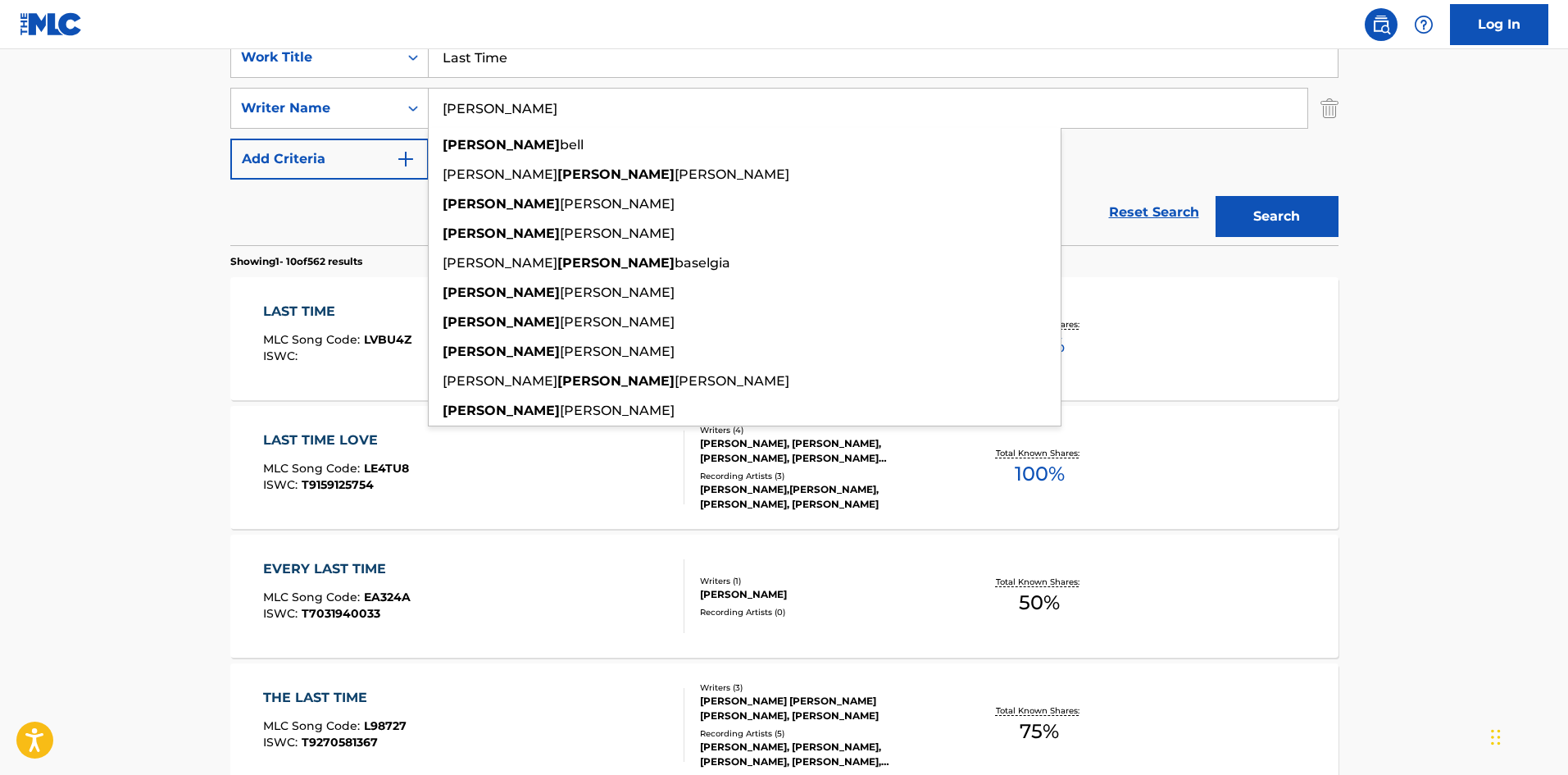
click at [142, 218] on main "The MLC Public Work Search The accuracy and completeness of The MLC's data is d…" at bounding box center [784, 686] width 1568 height 1930
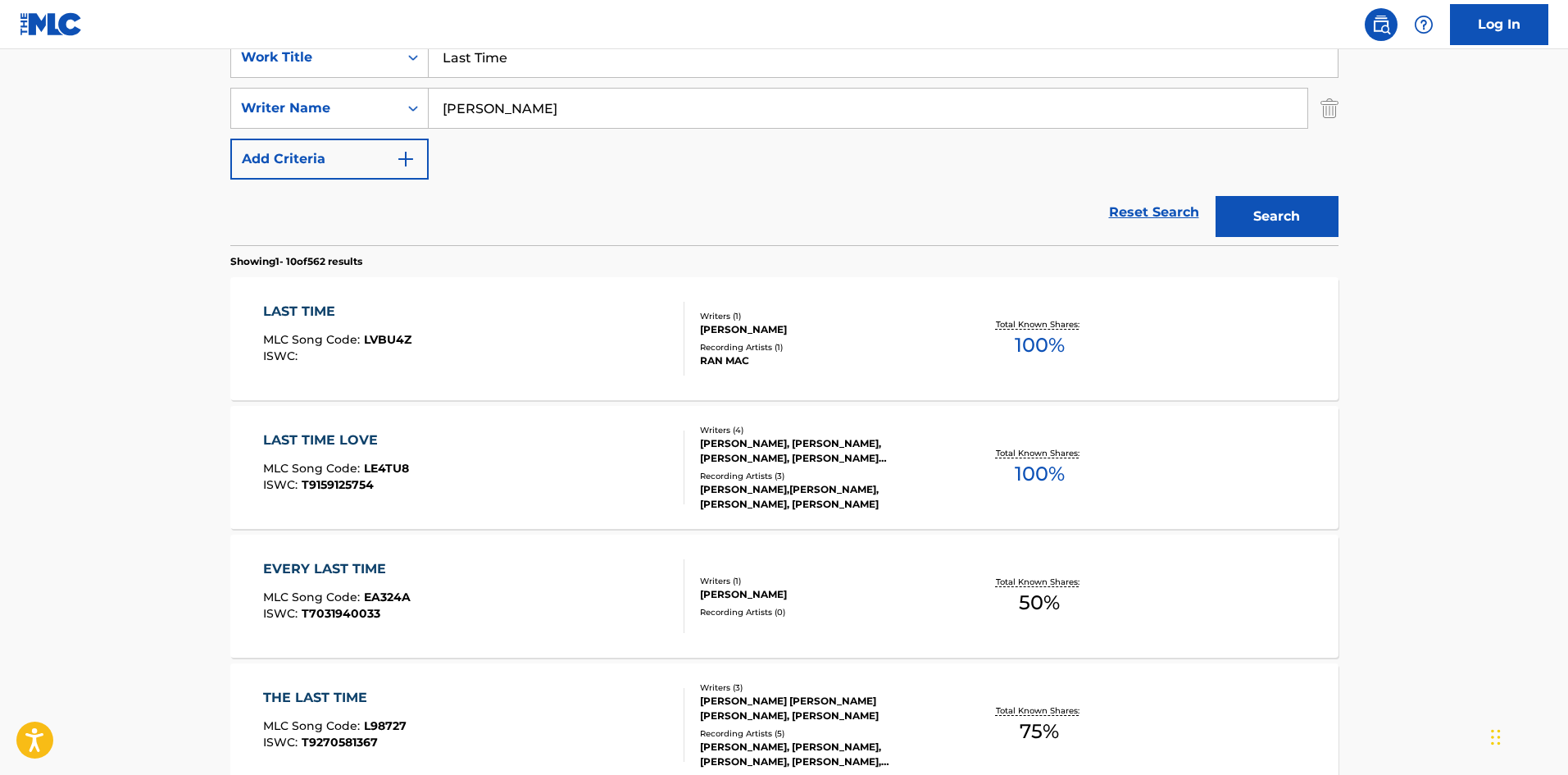
drag, startPoint x: 587, startPoint y: 112, endPoint x: 59, endPoint y: 119, distance: 528.0
click at [59, 119] on main "The MLC Public Work Search The accuracy and completeness of The MLC's data is d…" at bounding box center [784, 686] width 1568 height 1930
paste input "KENTA"
type input "KENTAE"
click at [1262, 210] on button "Search" at bounding box center [1276, 216] width 123 height 41
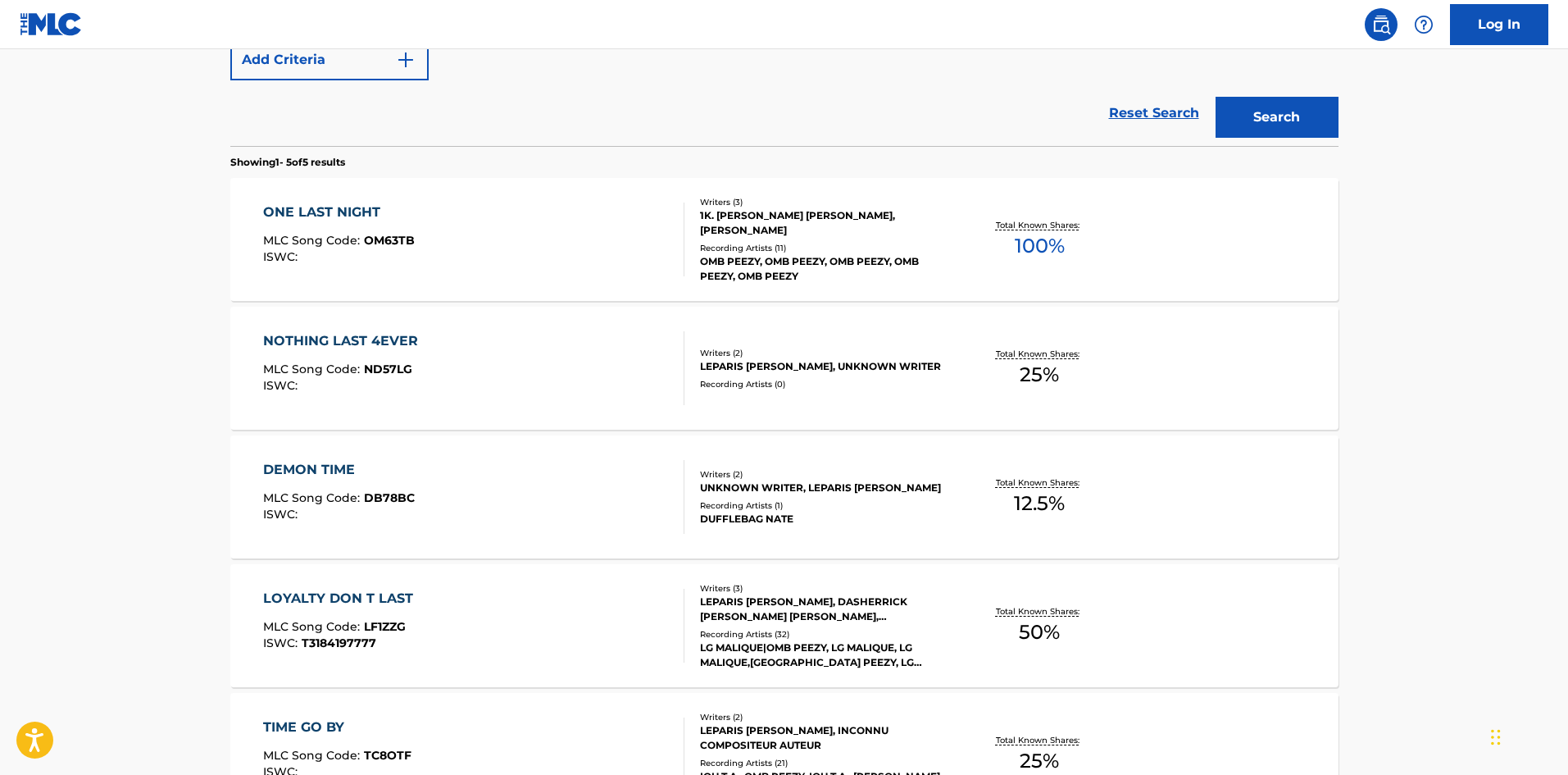
scroll to position [164, 0]
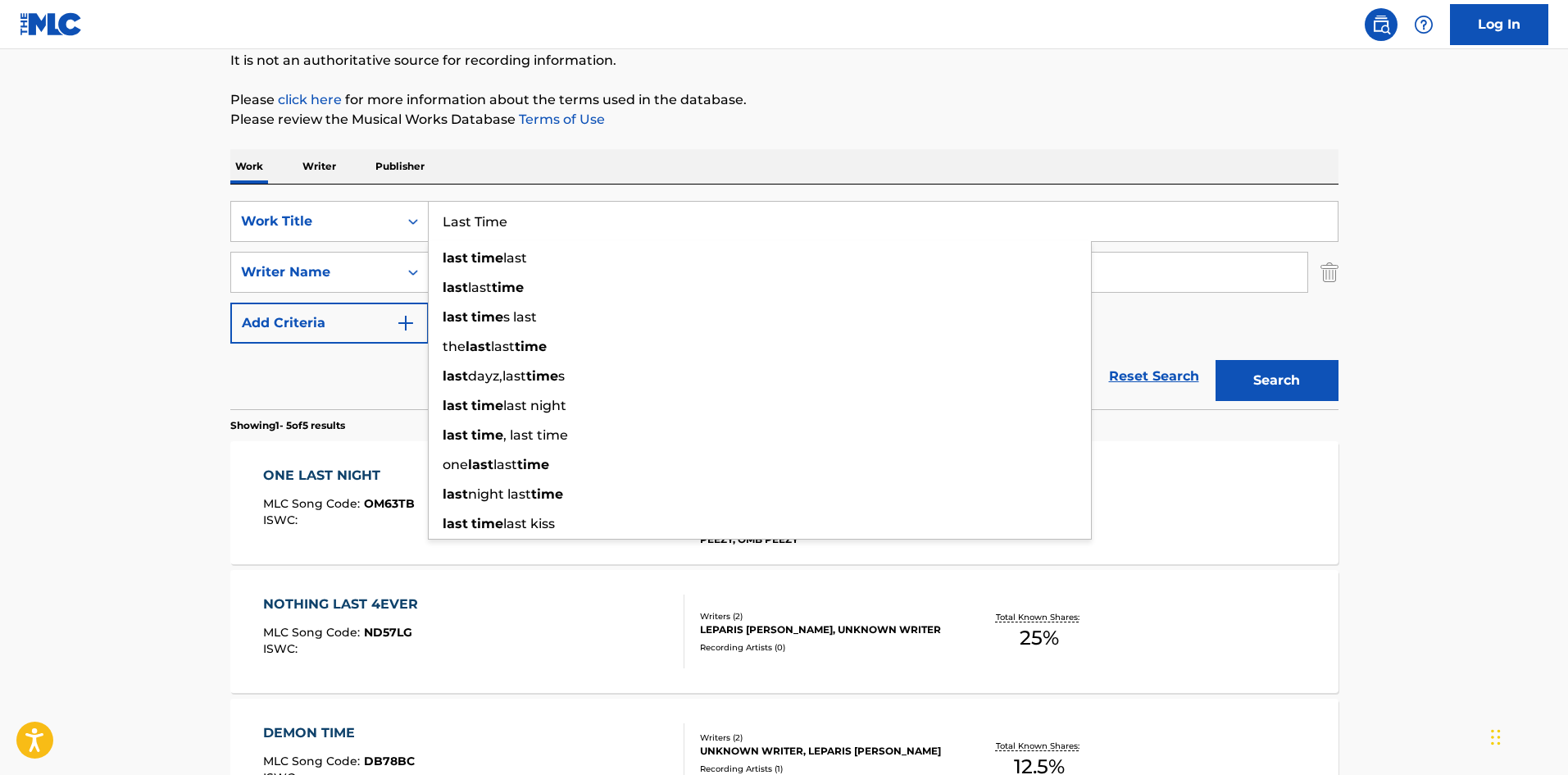
click at [580, 240] on input "Last Time" at bounding box center [882, 221] width 909 height 40
drag, startPoint x: 586, startPoint y: 226, endPoint x: 0, endPoint y: 160, distance: 589.7
click at [0, 164] on main "The MLC Public Work Search The accuracy and completeness of The MLC's data is d…" at bounding box center [784, 525] width 1568 height 1279
paste input "Vendetta"
type input "Vendetta"
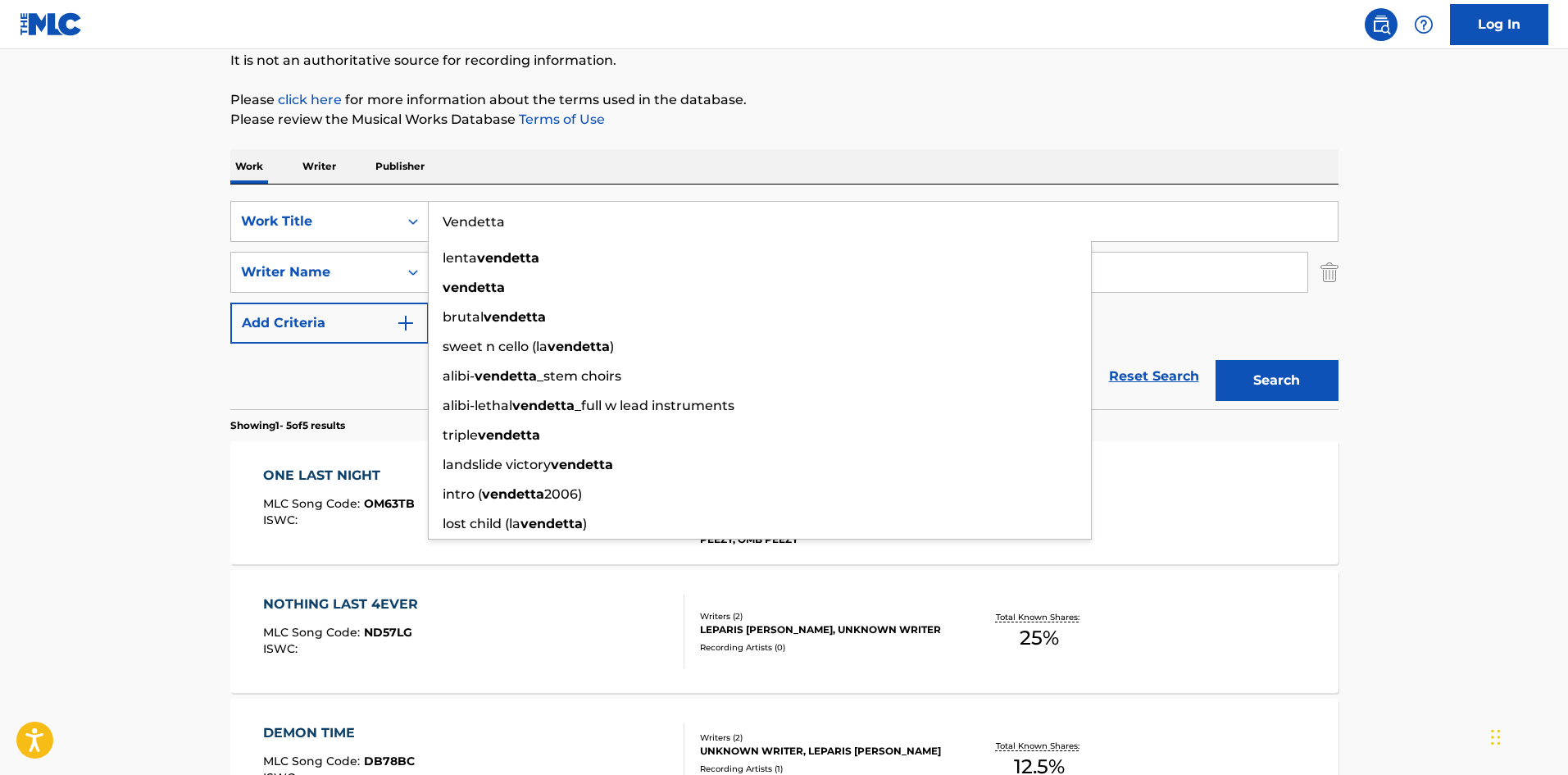
click at [648, 191] on div "SearchWithCriteria5f76cdde-6187-4138-a1a9-531b7f6789c7 Work Title Vendetta lent…" at bounding box center [784, 296] width 1108 height 225
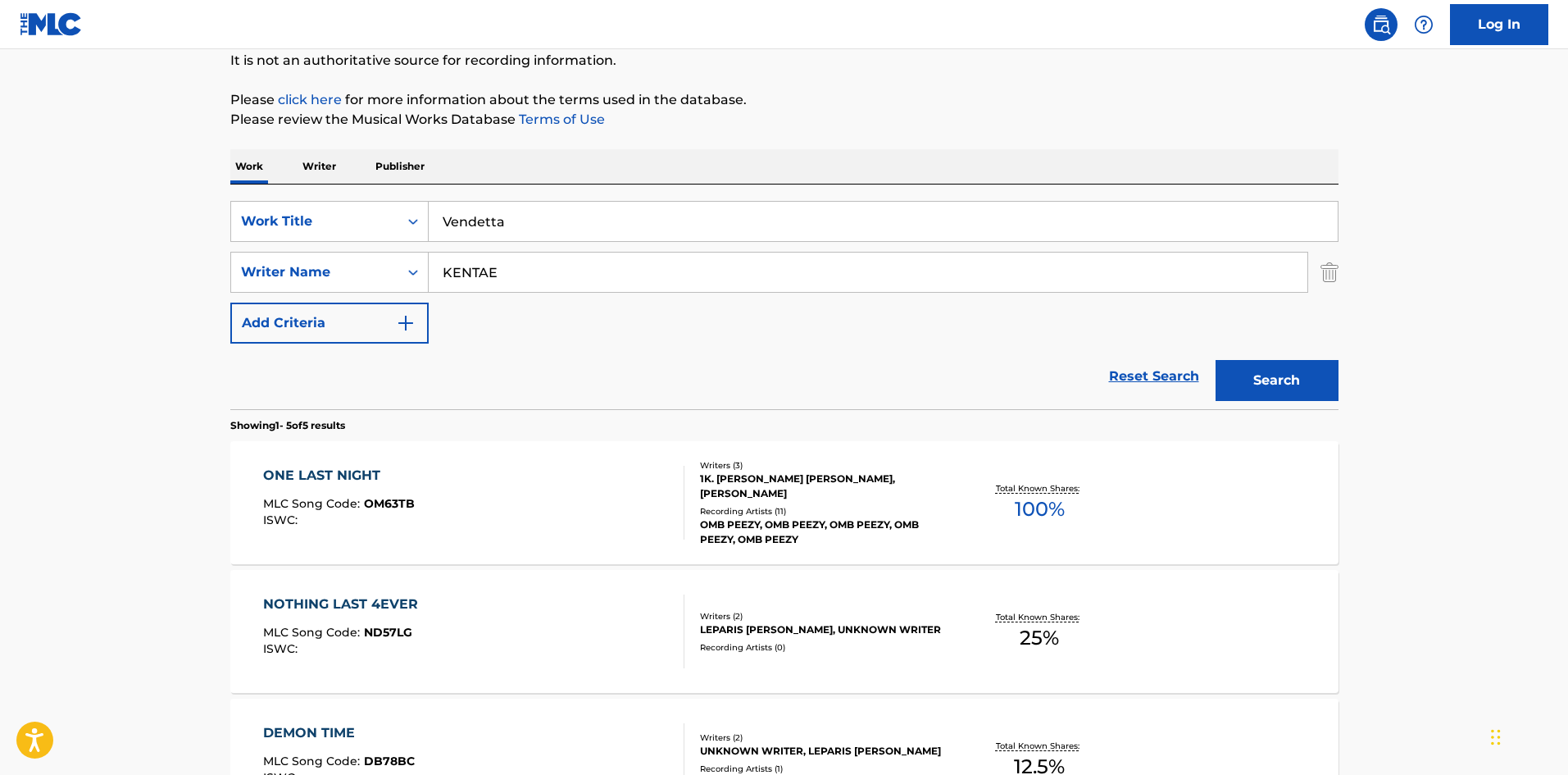
drag, startPoint x: 594, startPoint y: 274, endPoint x: 0, endPoint y: 286, distance: 594.1
click at [0, 286] on main "The MLC Public Work Search The accuracy and completeness of The MLC's data is d…" at bounding box center [784, 525] width 1568 height 1279
paste input "[PERSON_NAME]"
type input "[PERSON_NAME]"
click at [1292, 383] on button "Search" at bounding box center [1276, 380] width 123 height 41
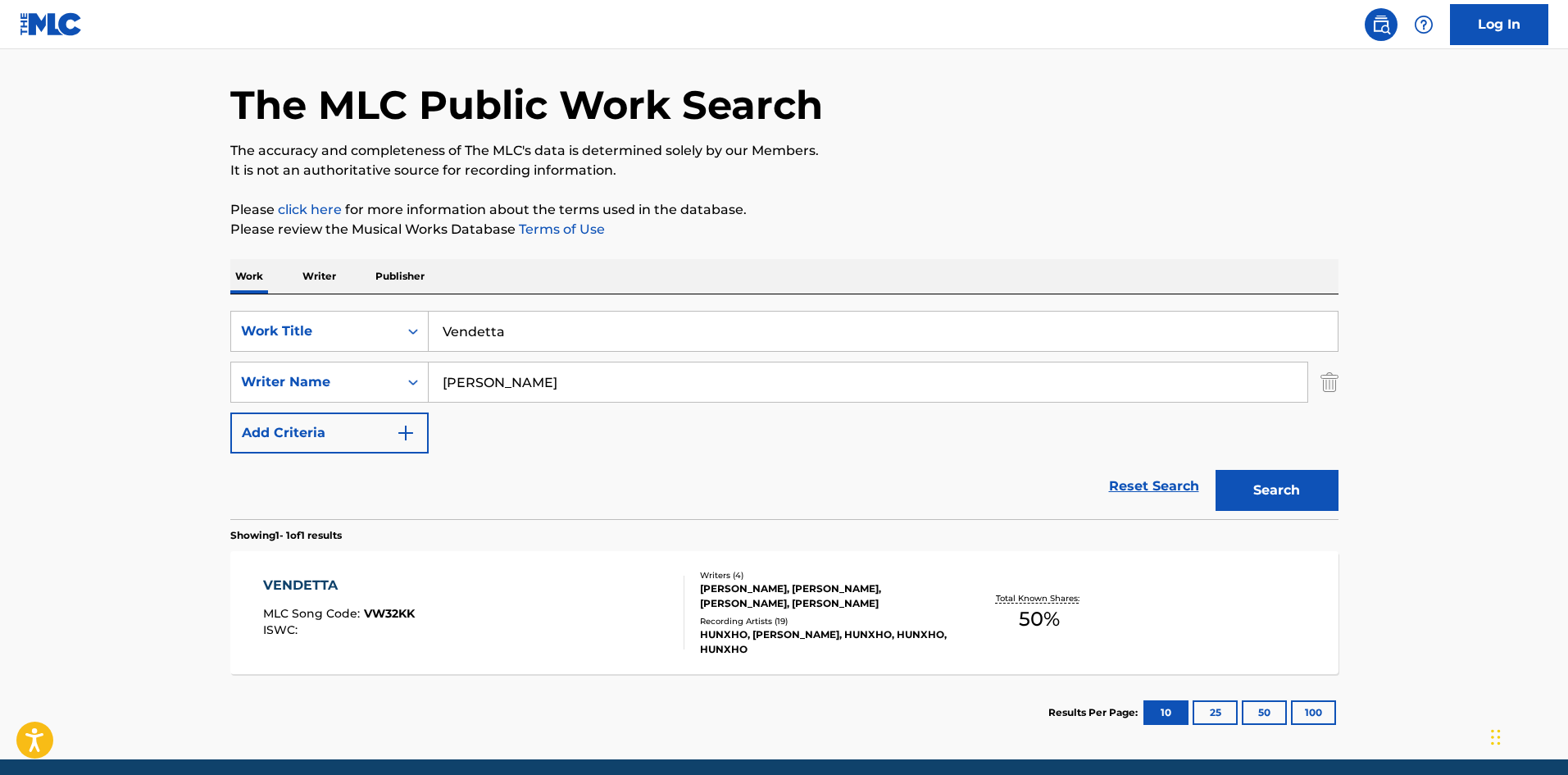
scroll to position [117, 0]
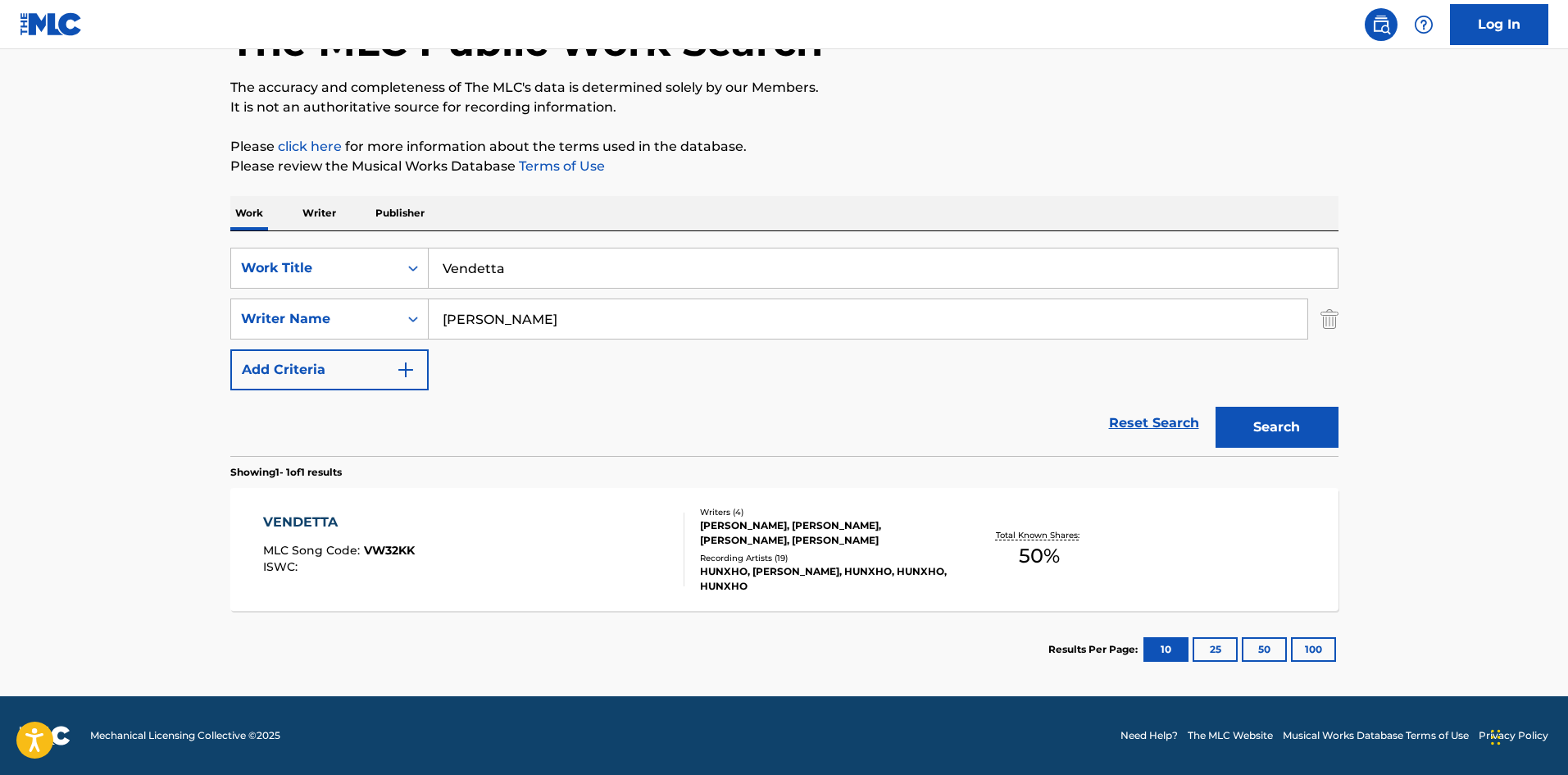
click at [314, 511] on div "VENDETTA MLC Song Code : VW32KK ISWC : Writers ( 4 ) [PERSON_NAME], [PERSON_NAM…" at bounding box center [784, 548] width 1108 height 123
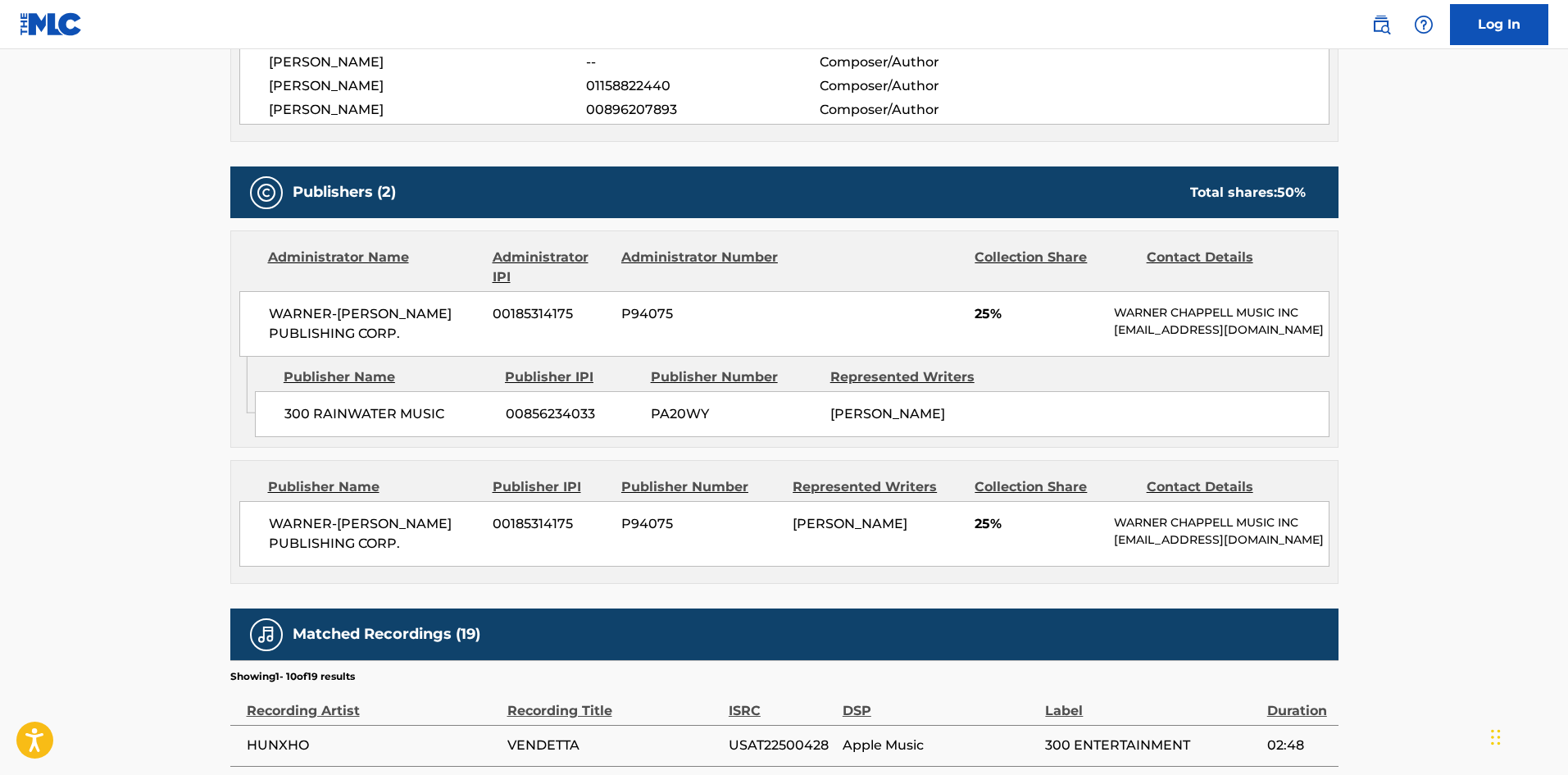
scroll to position [820, 0]
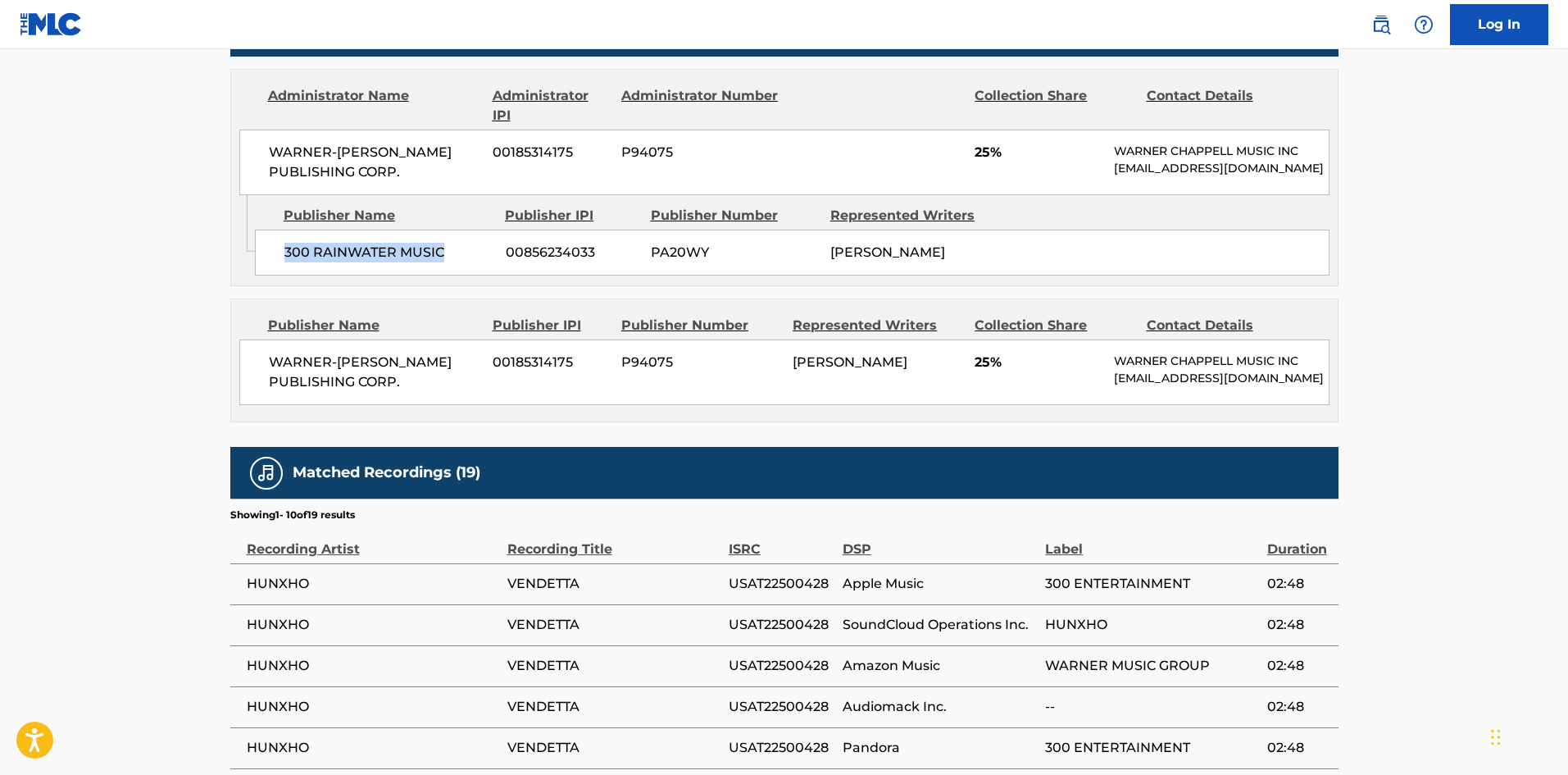
drag, startPoint x: 282, startPoint y: 262, endPoint x: 463, endPoint y: 250, distance: 181.4
click at [463, 250] on div "300 RAINWATER MUSIC 00856234033 PA20WY [PERSON_NAME]" at bounding box center [791, 252] width 1074 height 46
drag, startPoint x: 266, startPoint y: 371, endPoint x: 432, endPoint y: 400, distance: 168.5
click at [432, 400] on div "WARNER-[PERSON_NAME] PUBLISHING CORP. 00185314175 P94075 [PERSON_NAME] 25% [PER…" at bounding box center [784, 372] width 1090 height 65
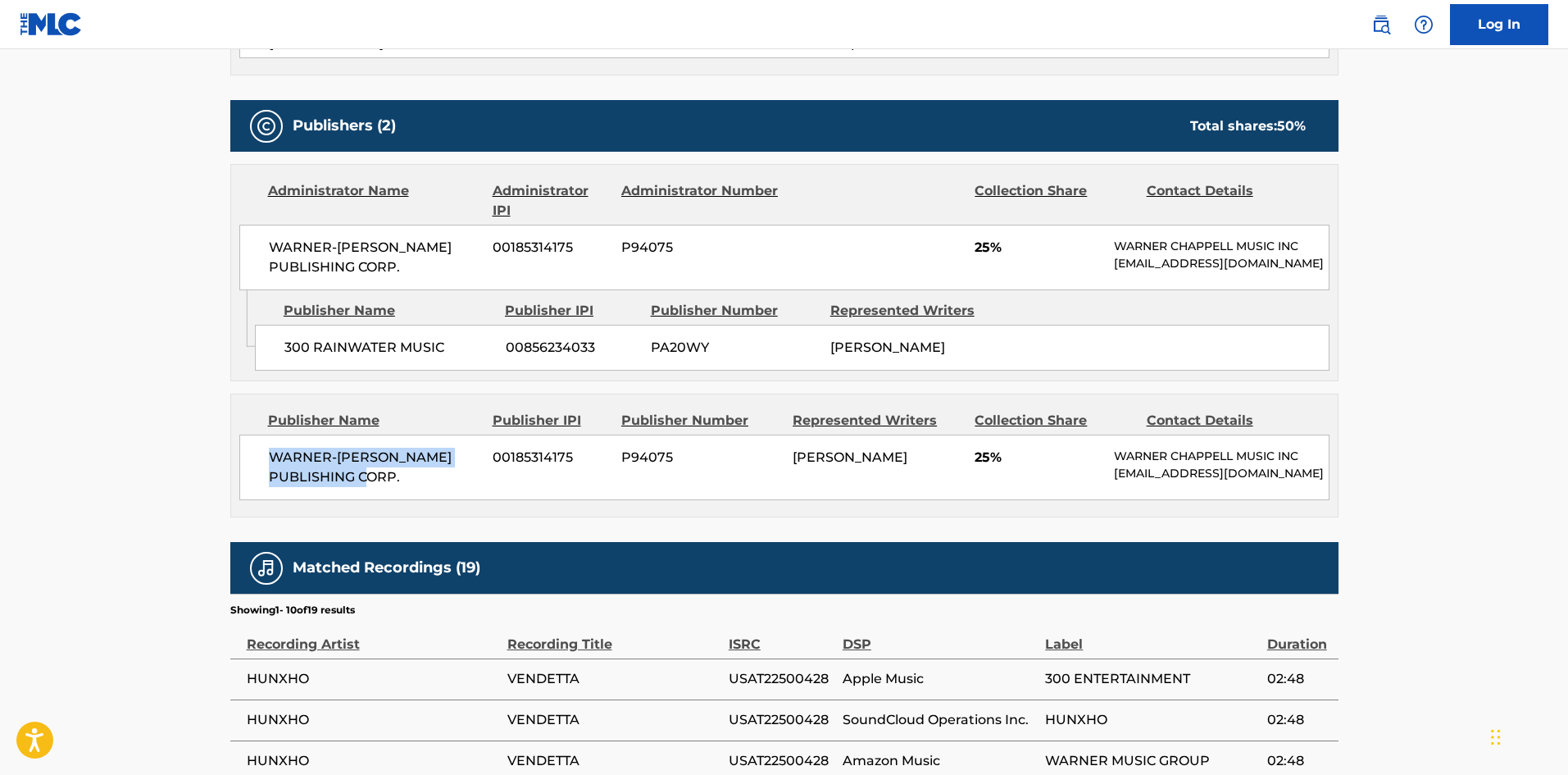
scroll to position [574, 0]
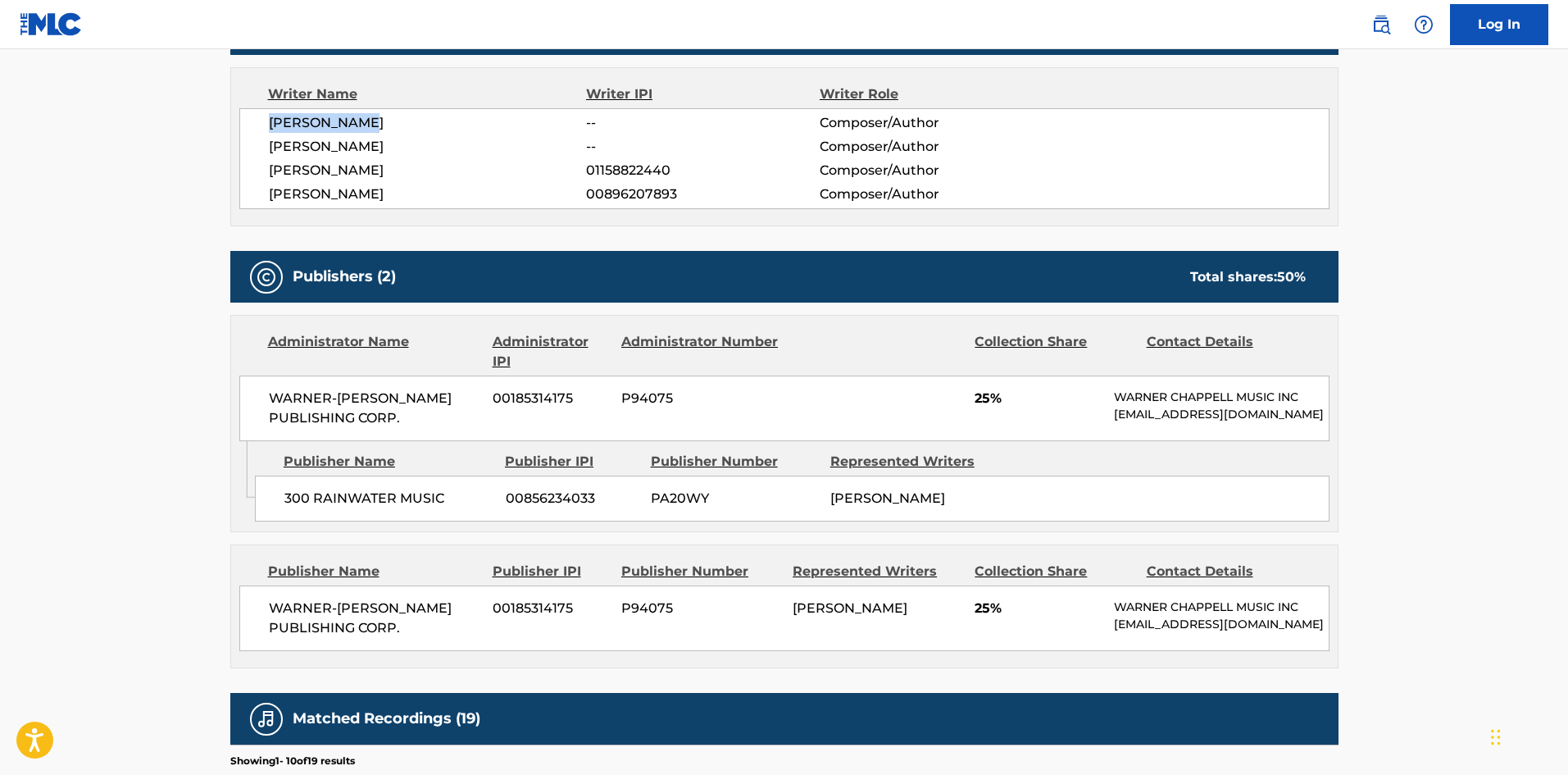
drag, startPoint x: 266, startPoint y: 121, endPoint x: 405, endPoint y: 124, distance: 139.0
click at [405, 124] on div "[PERSON_NAME] -- Composer/Author [PERSON_NAME] -- Composer/Author [PERSON_NAME]…" at bounding box center [784, 159] width 1090 height 101
drag, startPoint x: 269, startPoint y: 147, endPoint x: 404, endPoint y: 145, distance: 135.0
click at [404, 145] on span "[PERSON_NAME]" at bounding box center [427, 146] width 318 height 19
click at [275, 173] on span "[PERSON_NAME]" at bounding box center [427, 170] width 318 height 19
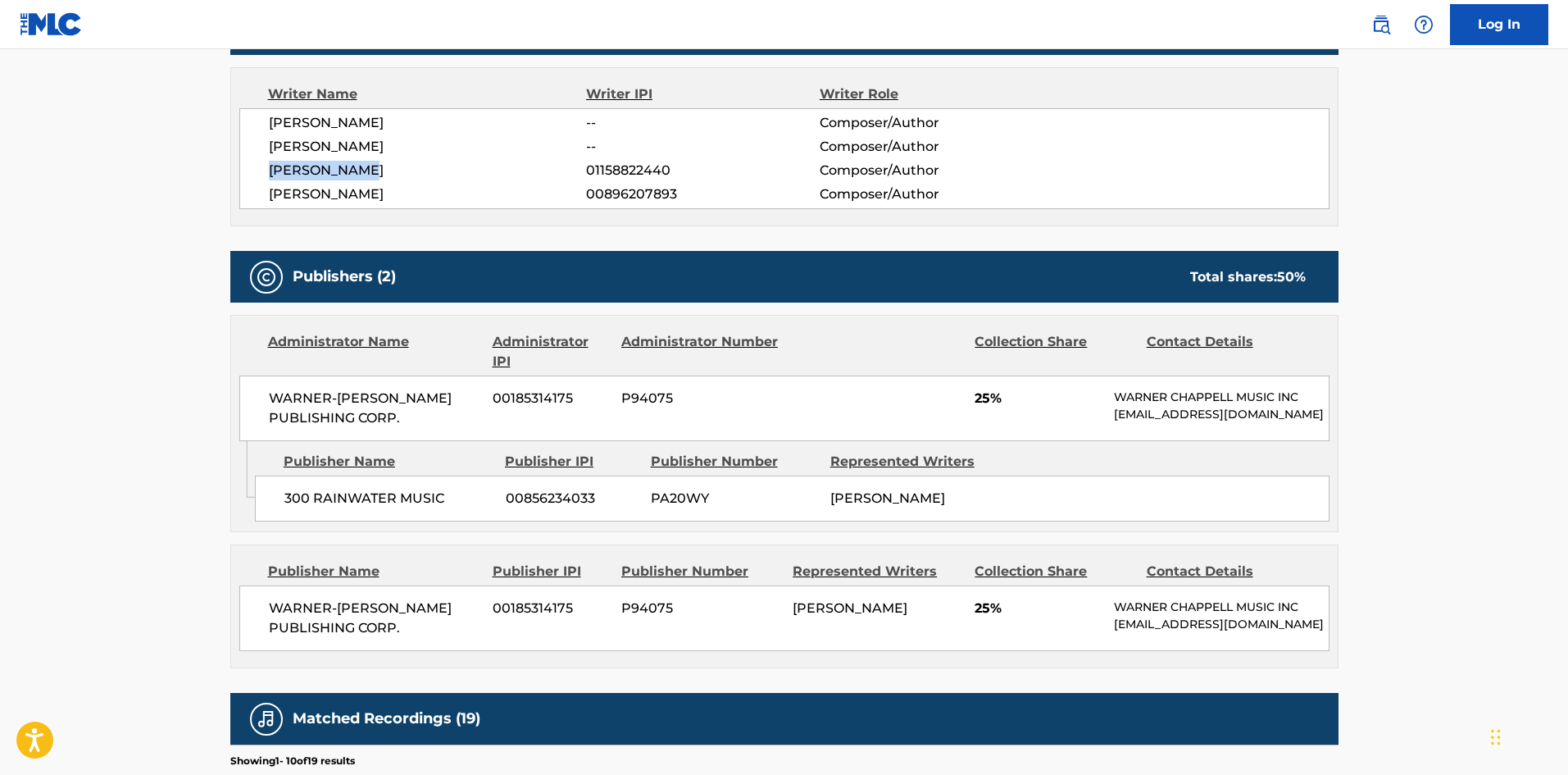
drag, startPoint x: 269, startPoint y: 168, endPoint x: 412, endPoint y: 159, distance: 143.3
click at [412, 159] on div "[PERSON_NAME] -- Composer/Author [PERSON_NAME] -- Composer/Author [PERSON_NAME]…" at bounding box center [784, 159] width 1090 height 101
drag, startPoint x: 269, startPoint y: 193, endPoint x: 469, endPoint y: 190, distance: 200.0
click at [469, 190] on span "[PERSON_NAME]" at bounding box center [427, 194] width 318 height 19
click at [620, 169] on span "01158822440" at bounding box center [702, 170] width 233 height 19
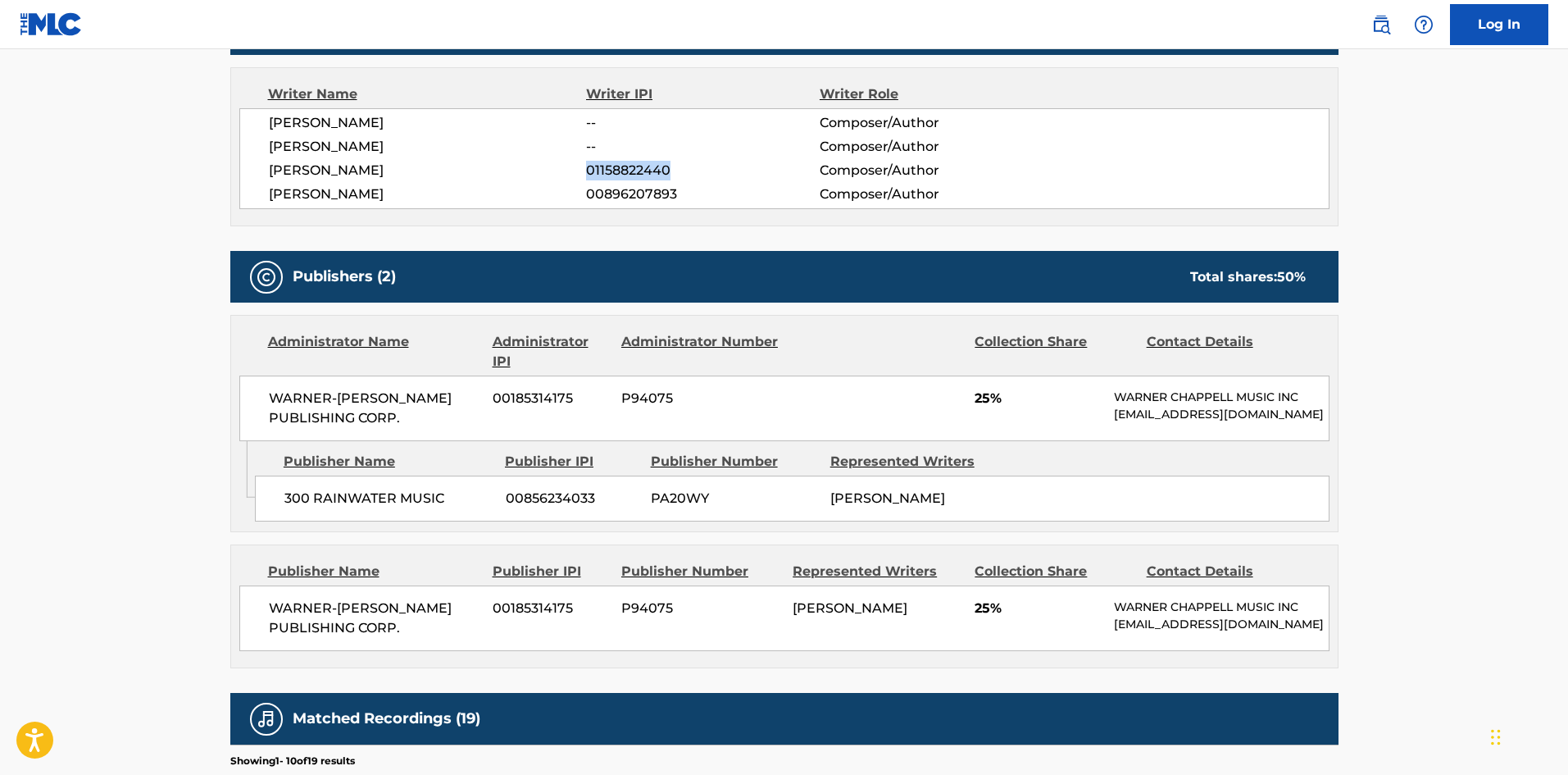
click at [620, 169] on span "01158822440" at bounding box center [702, 170] width 233 height 19
click at [624, 205] on div "[PERSON_NAME] -- Composer/Author [PERSON_NAME] -- Composer/Author [PERSON_NAME]…" at bounding box center [784, 159] width 1090 height 101
click at [623, 196] on span "00896207893" at bounding box center [702, 194] width 233 height 19
